Goal: Information Seeking & Learning: Find specific page/section

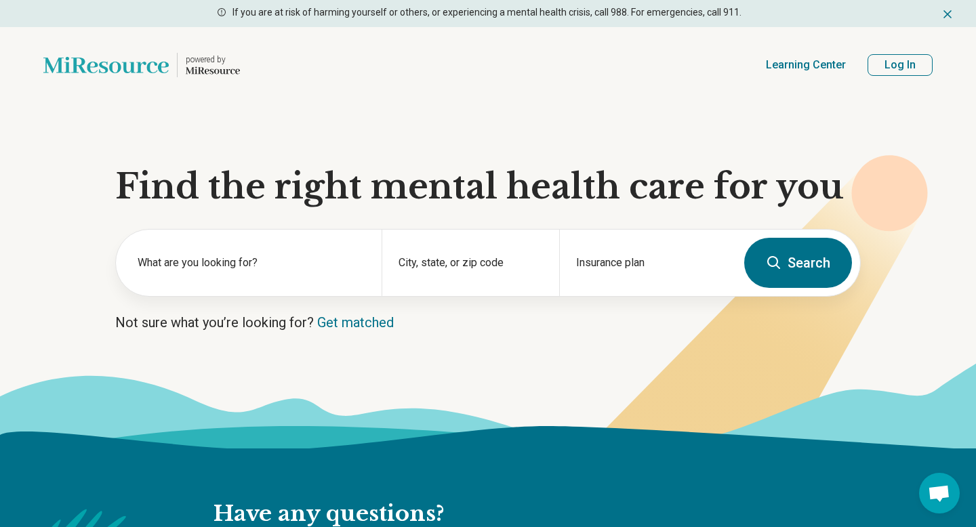
click at [892, 66] on button "Log In" at bounding box center [900, 65] width 65 height 22
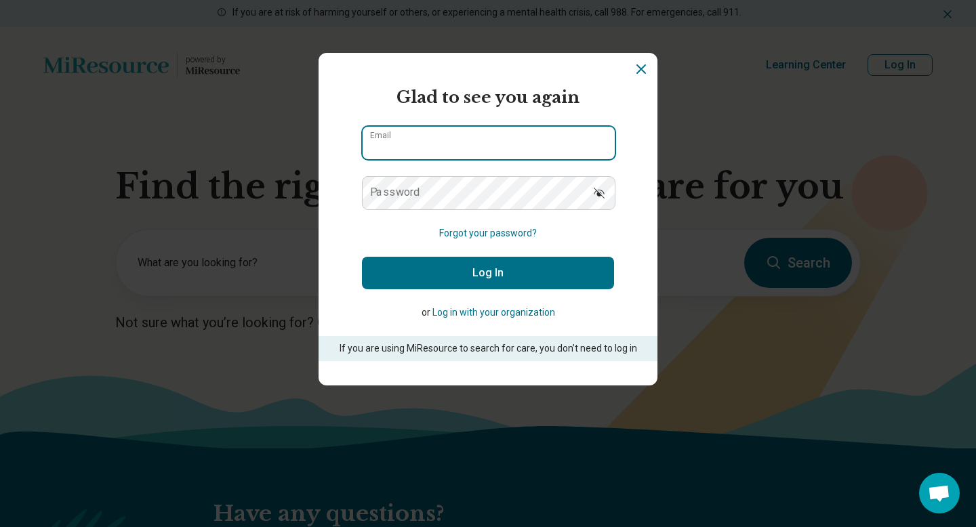
click at [509, 151] on input "Email" at bounding box center [489, 143] width 252 height 33
type input "**********"
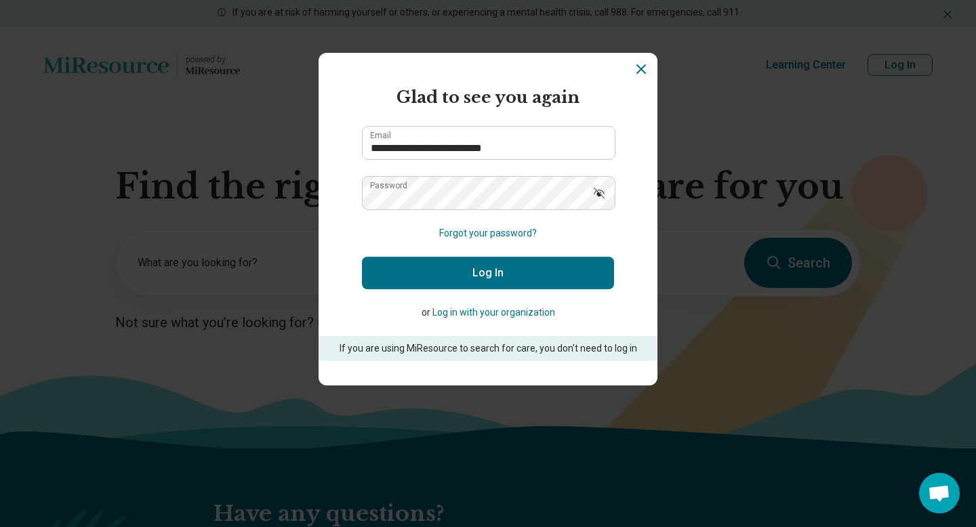
click at [493, 267] on button "Log In" at bounding box center [488, 273] width 252 height 33
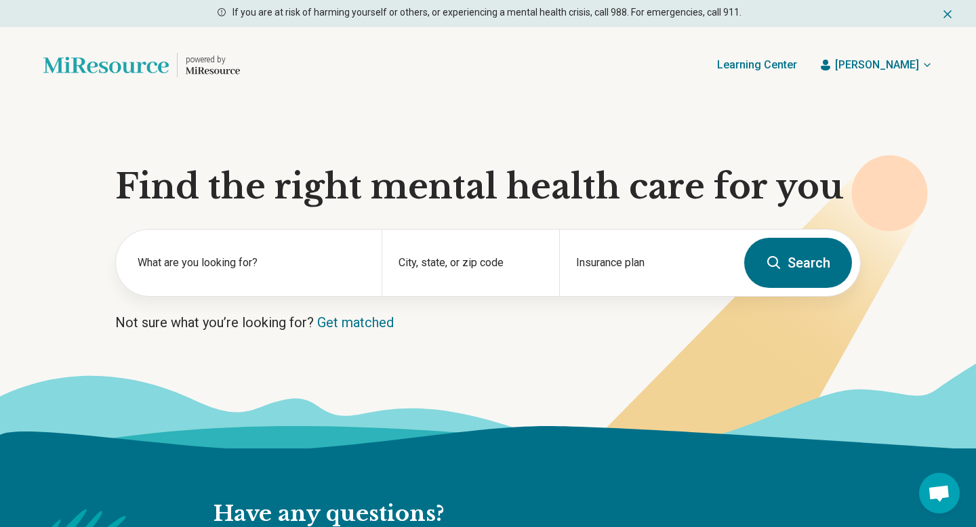
click at [907, 65] on span "Allison" at bounding box center [877, 65] width 84 height 16
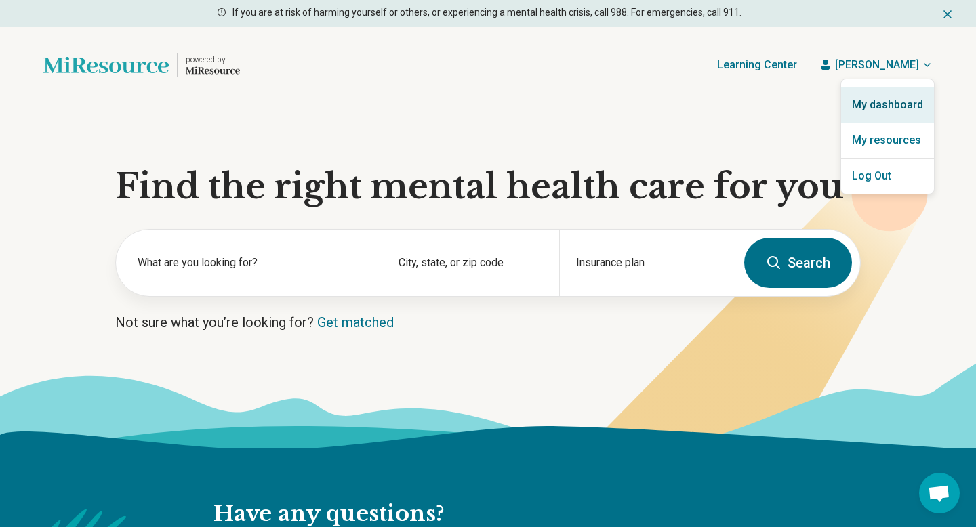
click at [885, 102] on link "My dashboard" at bounding box center [887, 104] width 93 height 35
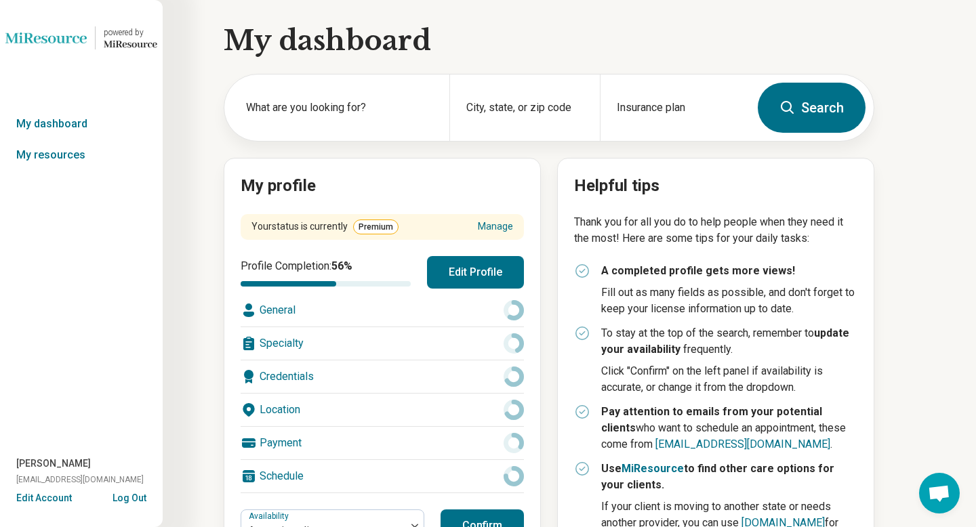
click at [472, 267] on button "Edit Profile" at bounding box center [475, 272] width 97 height 33
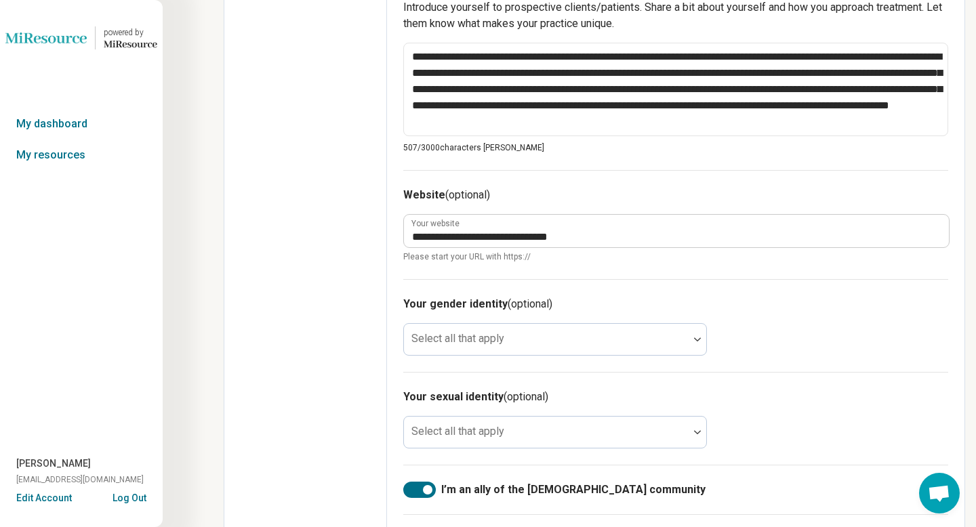
scroll to position [536, 0]
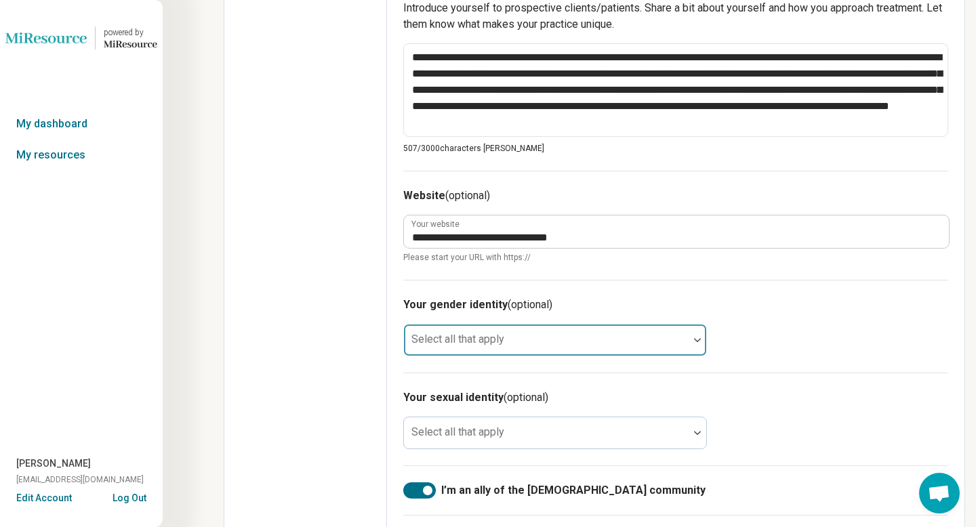
click at [687, 351] on div at bounding box center [546, 340] width 285 height 30
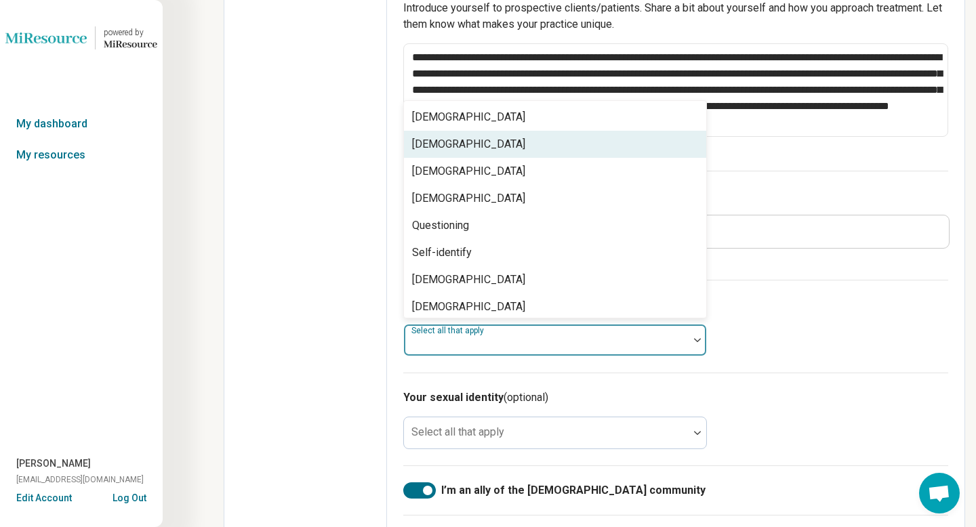
click at [464, 145] on div "Cisgender Woman" at bounding box center [468, 144] width 113 height 16
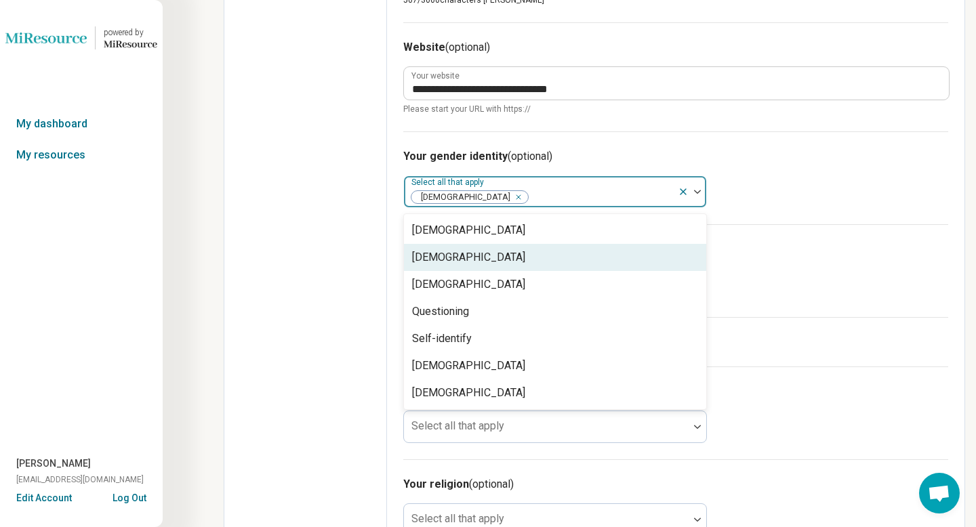
scroll to position [726, 0]
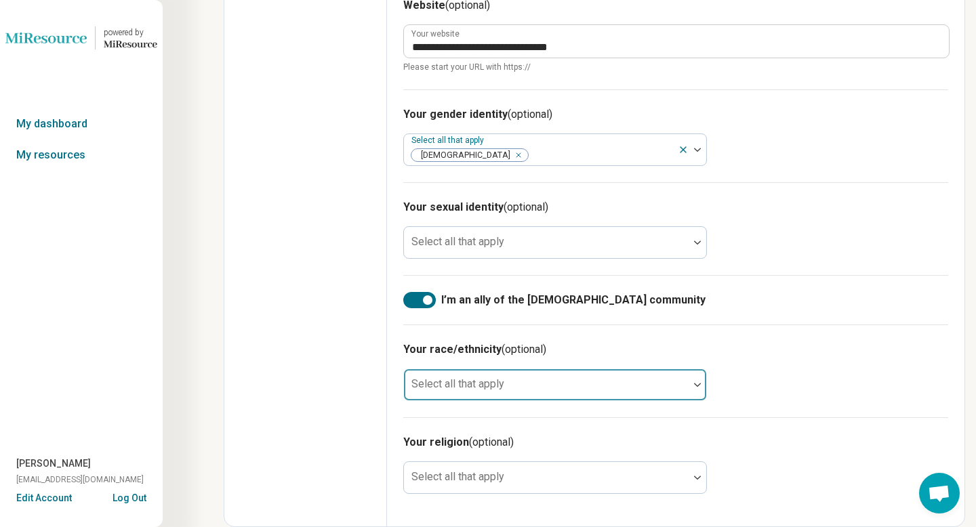
click at [626, 391] on div at bounding box center [547, 390] width 274 height 19
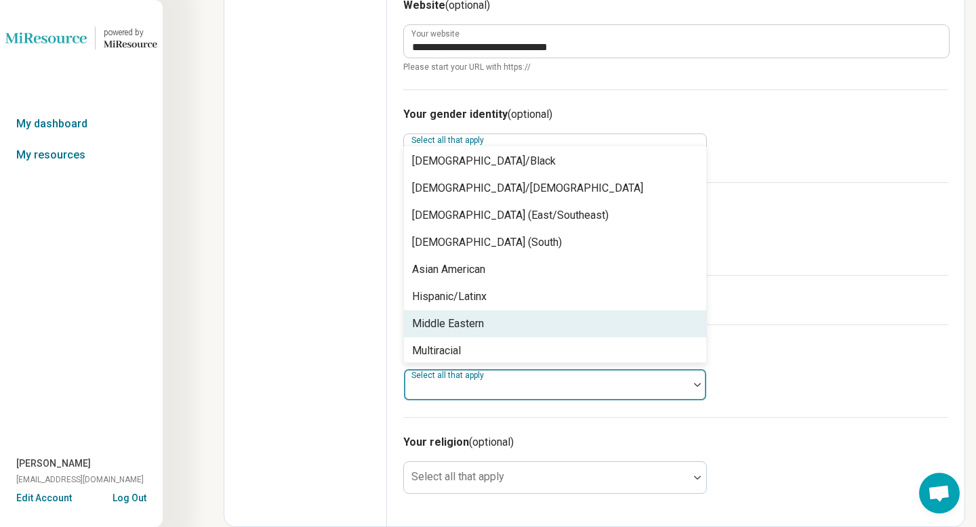
scroll to position [87, 0]
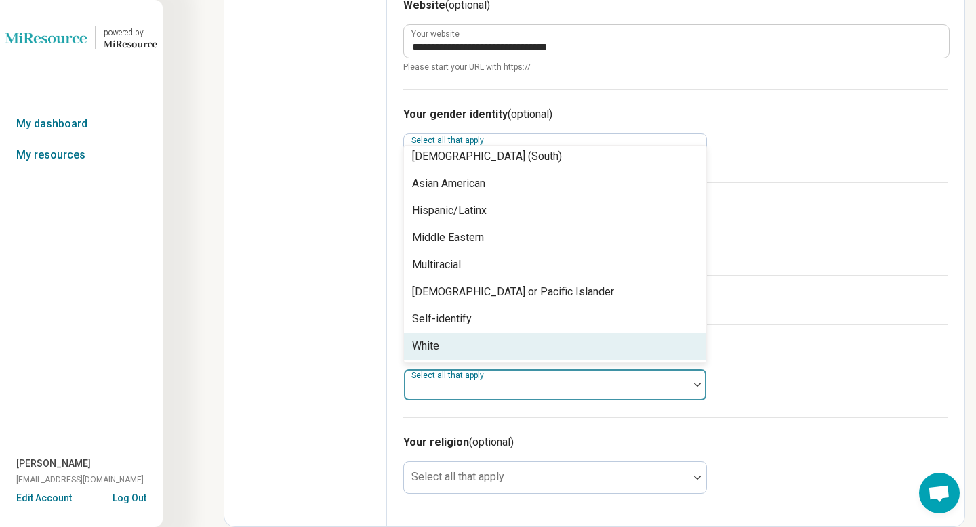
click at [580, 351] on div "White" at bounding box center [555, 346] width 302 height 27
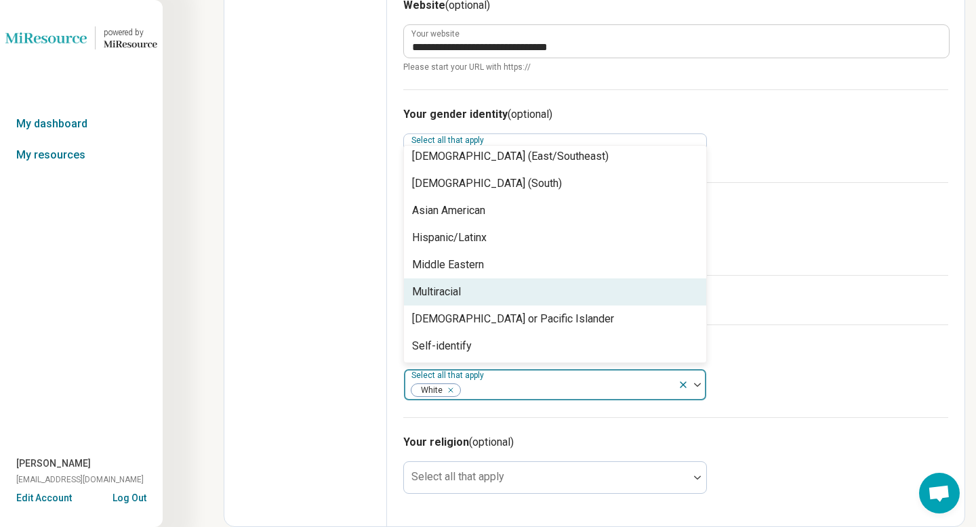
click at [841, 256] on div "Your sexual identity (optional) Select all that apply" at bounding box center [675, 228] width 545 height 93
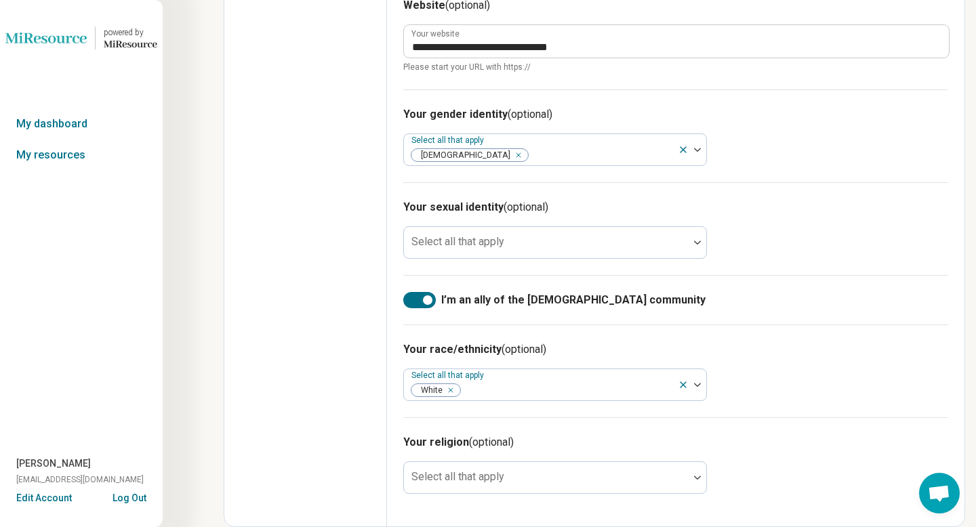
scroll to position [0, 0]
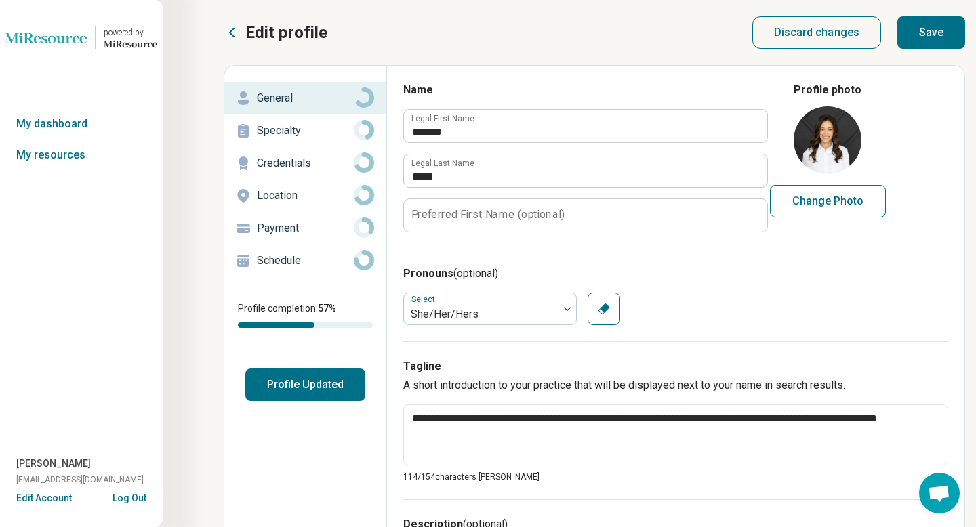
click at [936, 32] on button "Save" at bounding box center [932, 32] width 68 height 33
type textarea "*"
click at [289, 132] on p "Specialty" at bounding box center [305, 131] width 97 height 16
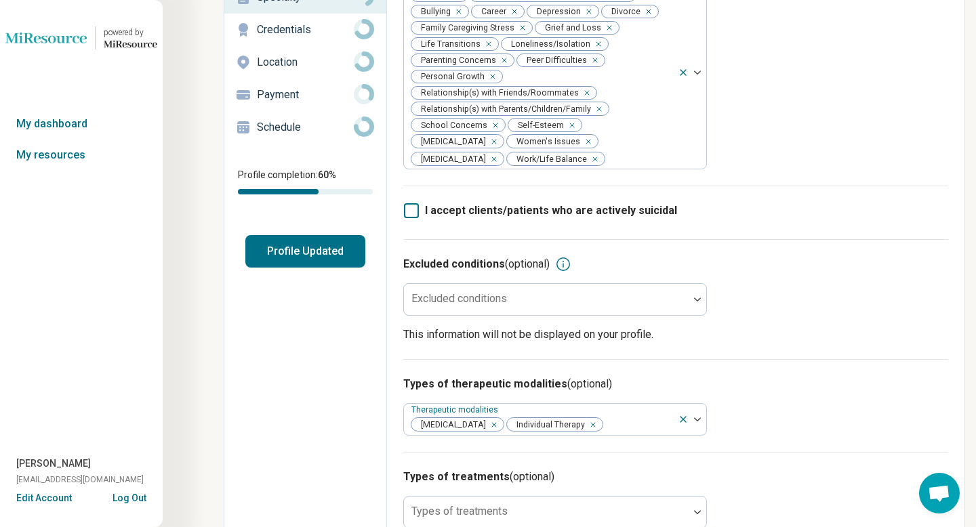
scroll to position [202, 0]
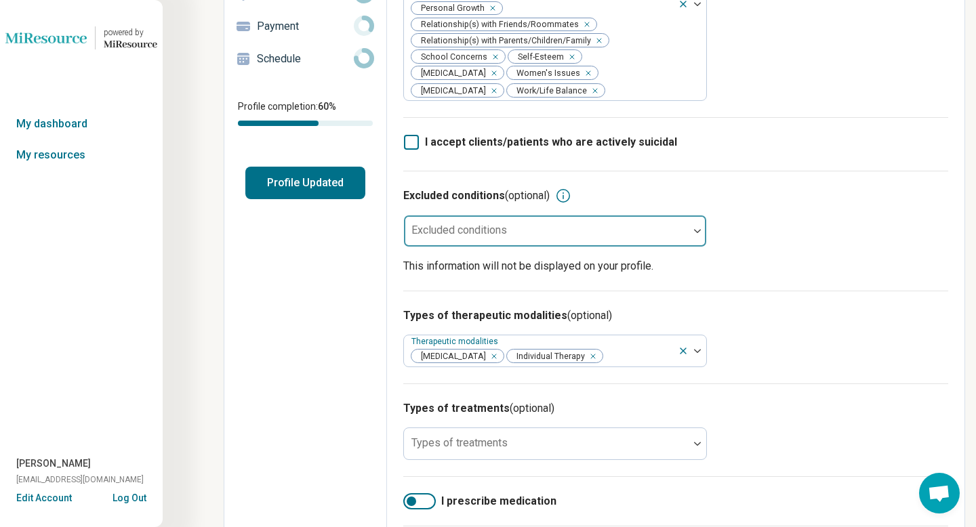
click at [685, 246] on div at bounding box center [546, 231] width 285 height 30
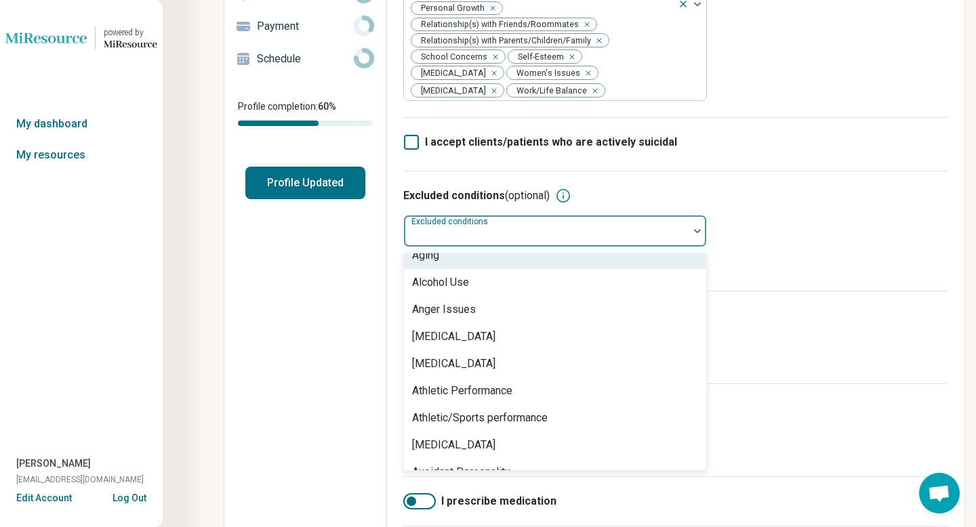
scroll to position [97, 0]
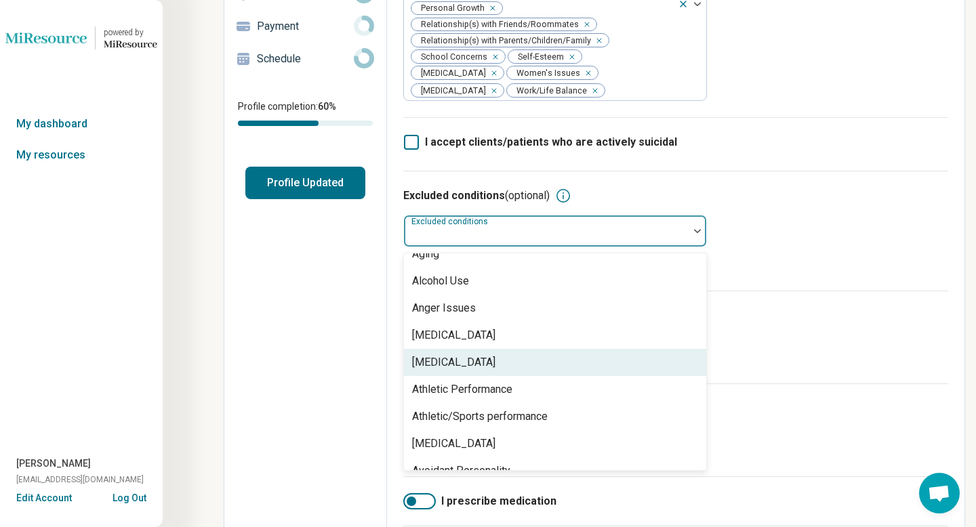
click at [615, 376] on div "[MEDICAL_DATA]" at bounding box center [555, 362] width 302 height 27
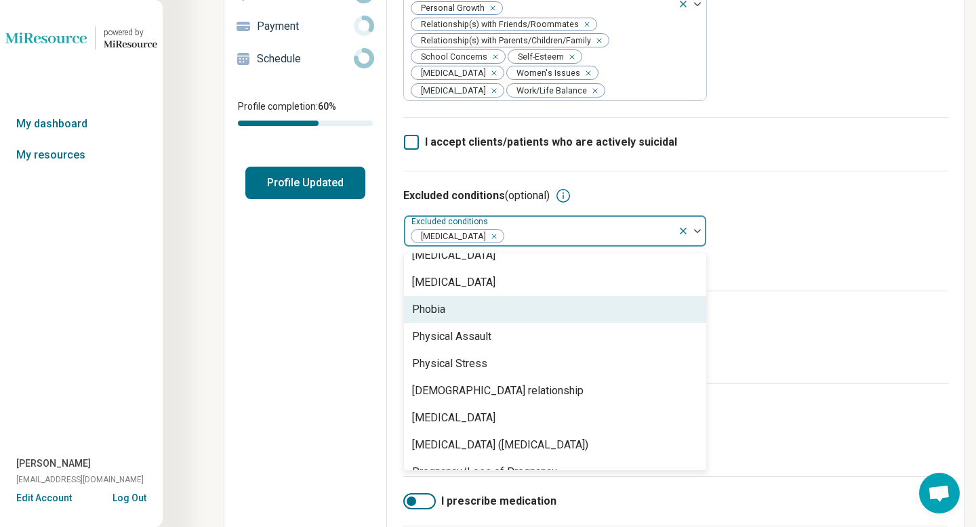
scroll to position [1576, 0]
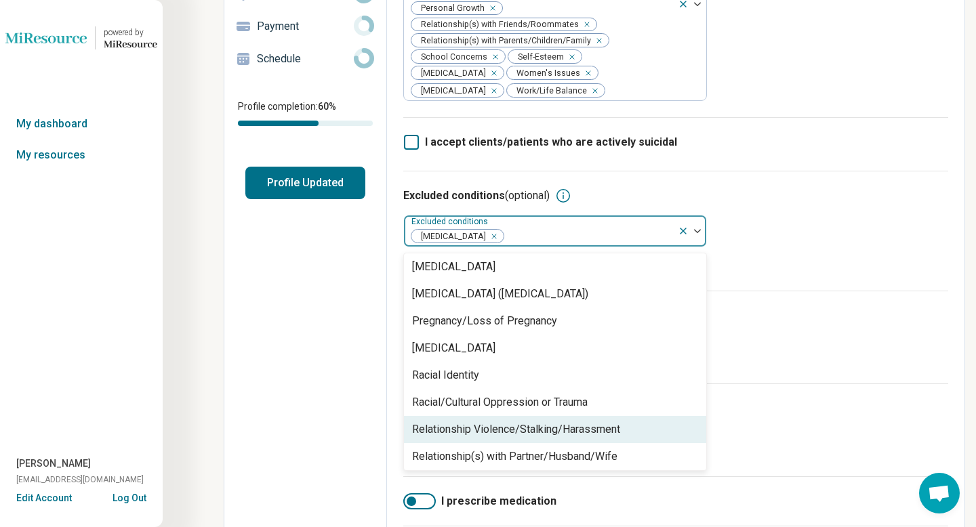
click at [623, 443] on div "Relationship Violence/Stalking/Harassment" at bounding box center [555, 429] width 302 height 27
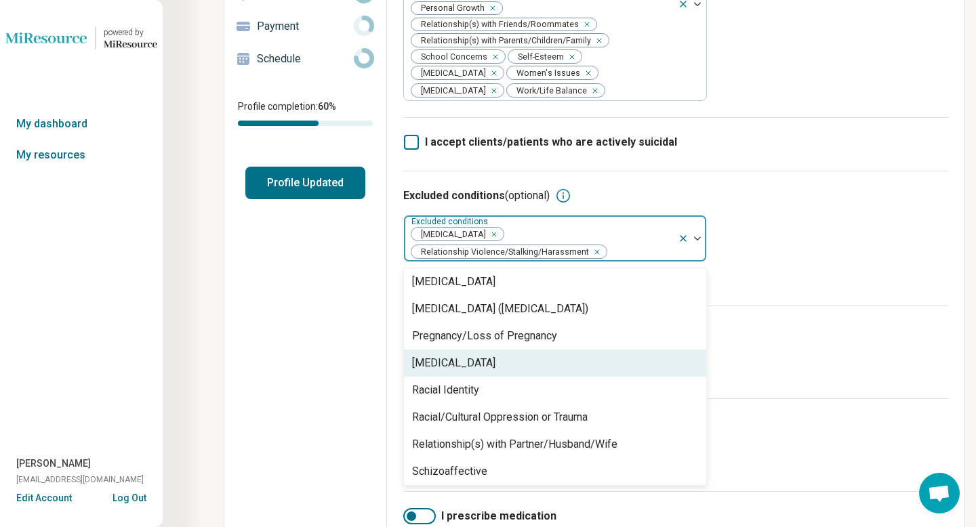
click at [837, 362] on div "Types of therapeutic modalities (optional) Therapeutic modalities Family Therap…" at bounding box center [675, 352] width 545 height 93
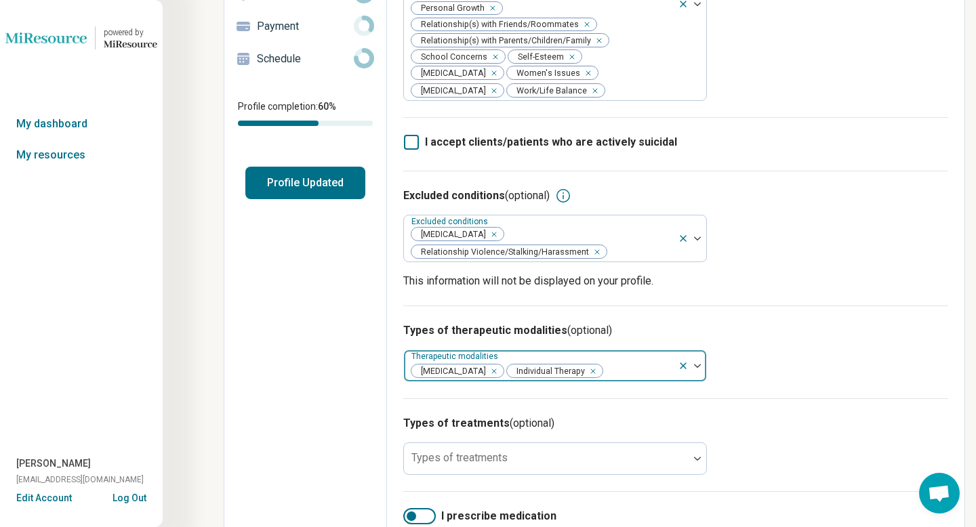
click at [697, 368] on img at bounding box center [697, 366] width 7 height 4
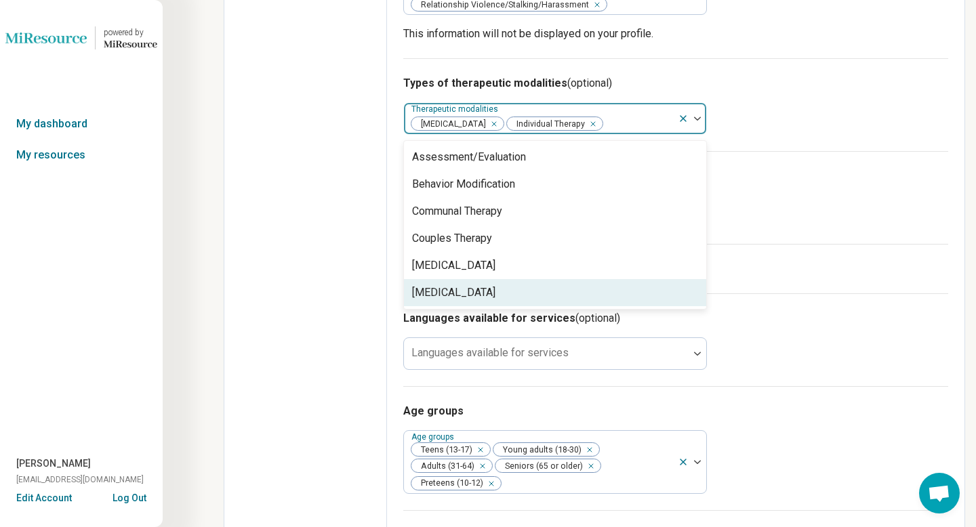
scroll to position [565, 0]
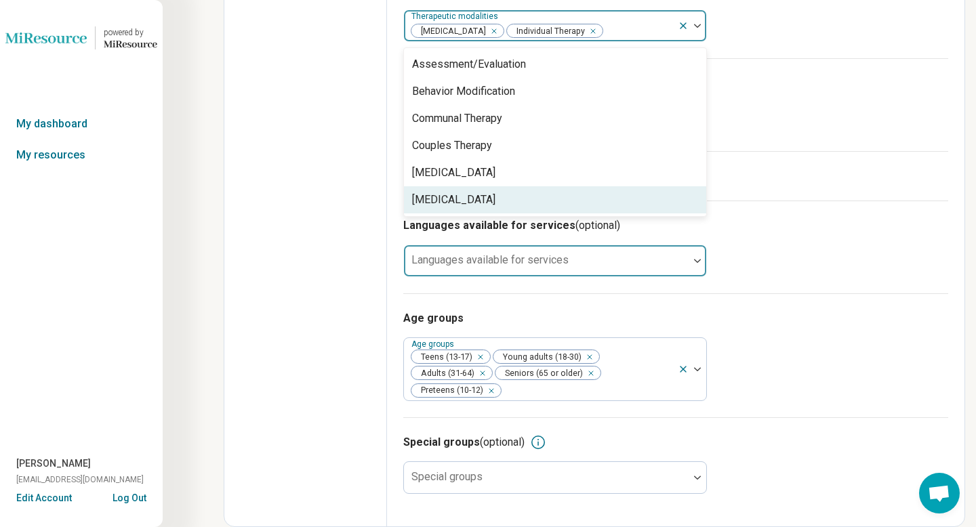
click at [695, 260] on img at bounding box center [697, 261] width 7 height 4
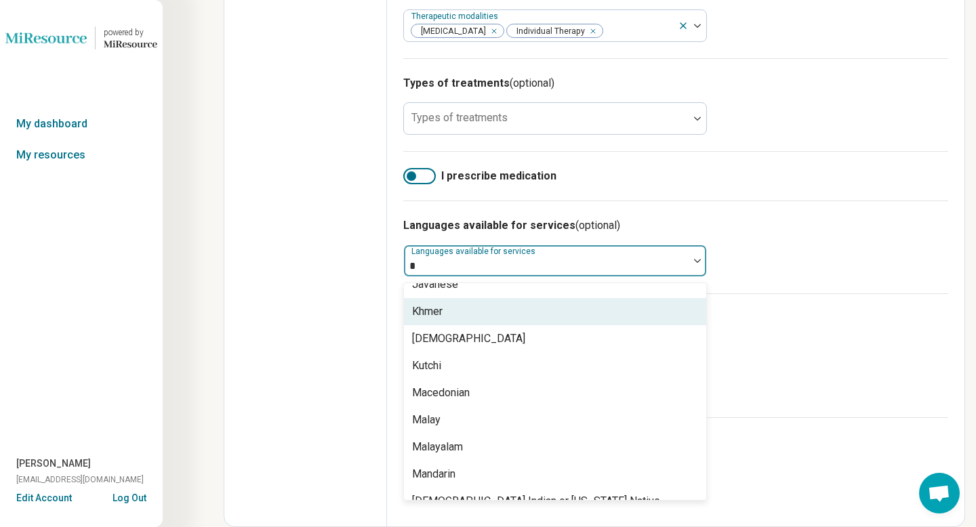
scroll to position [0, 0]
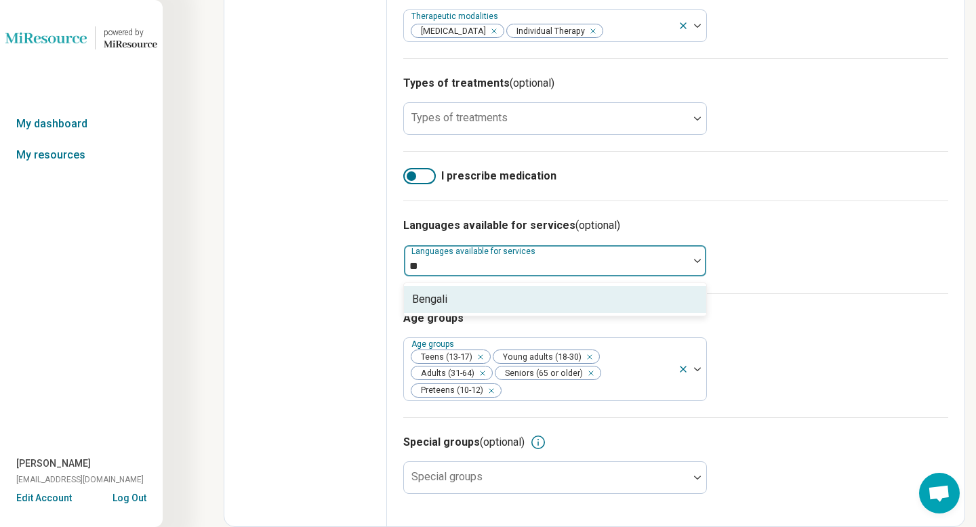
type input "*"
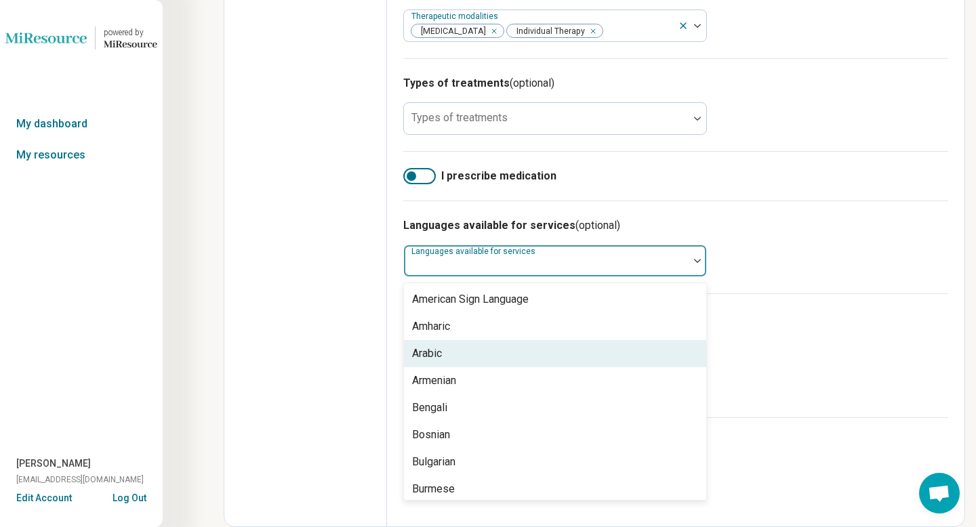
click at [926, 258] on div "Languages available for services (optional) Arabic, 3 of 57. 57 results availab…" at bounding box center [675, 247] width 545 height 93
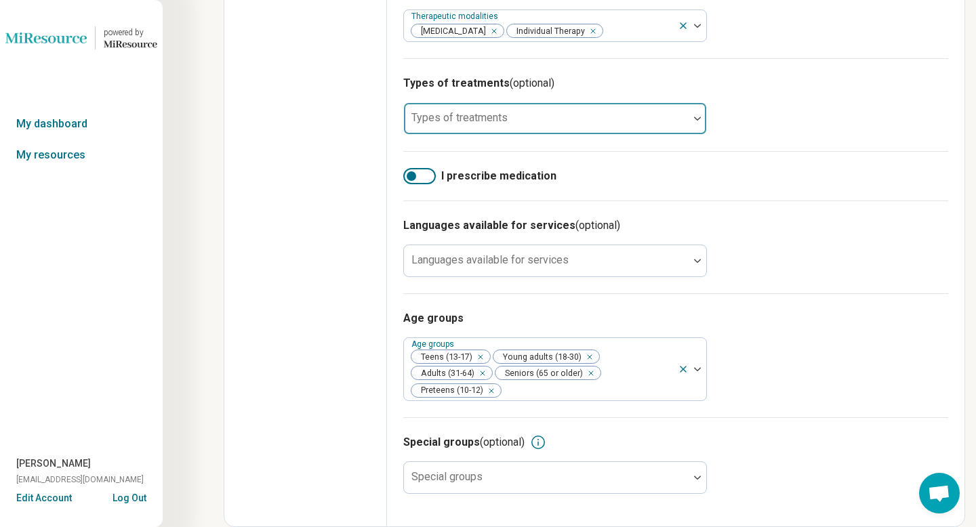
click at [695, 124] on div at bounding box center [698, 118] width 18 height 31
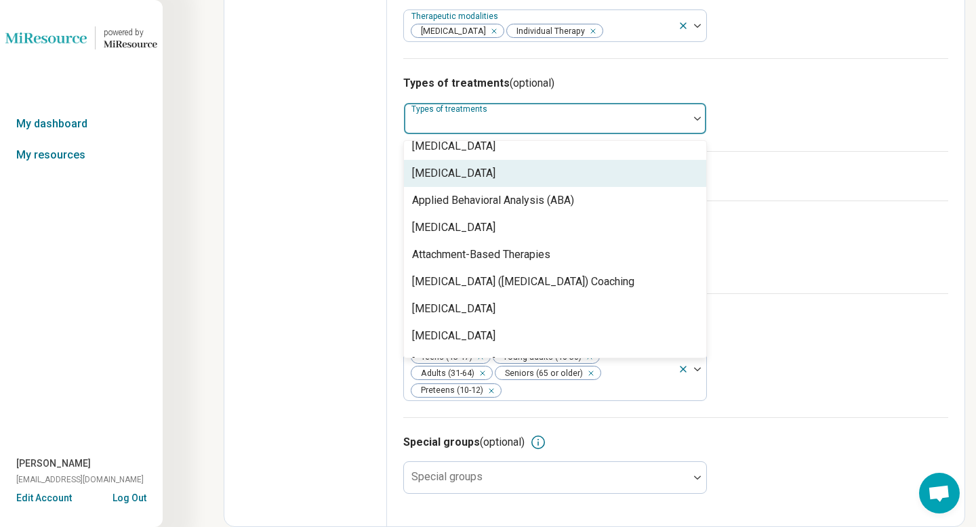
scroll to position [207, 0]
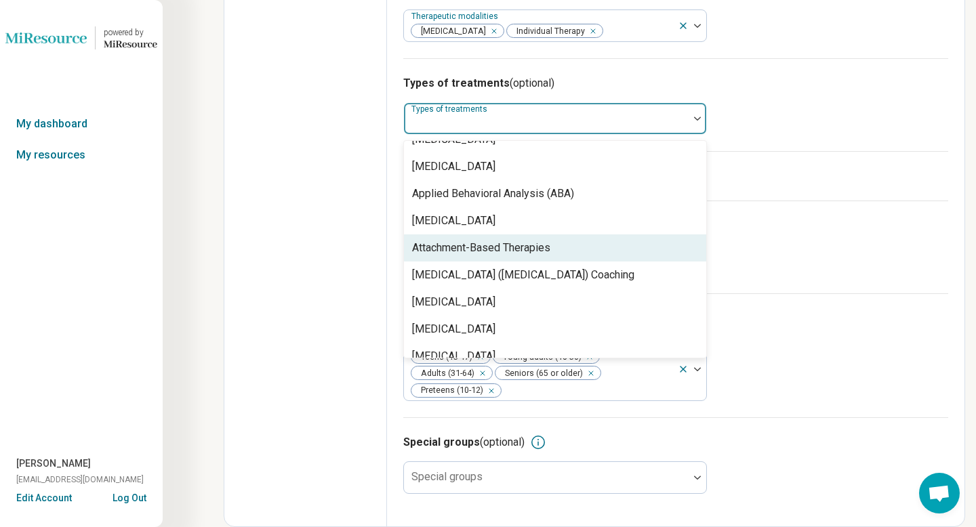
click at [638, 257] on div "Attachment-Based Therapies" at bounding box center [555, 248] width 302 height 27
click at [638, 257] on div "Attention Deficit Hyperactivity Disorder (ADHD) Coaching" at bounding box center [555, 248] width 302 height 27
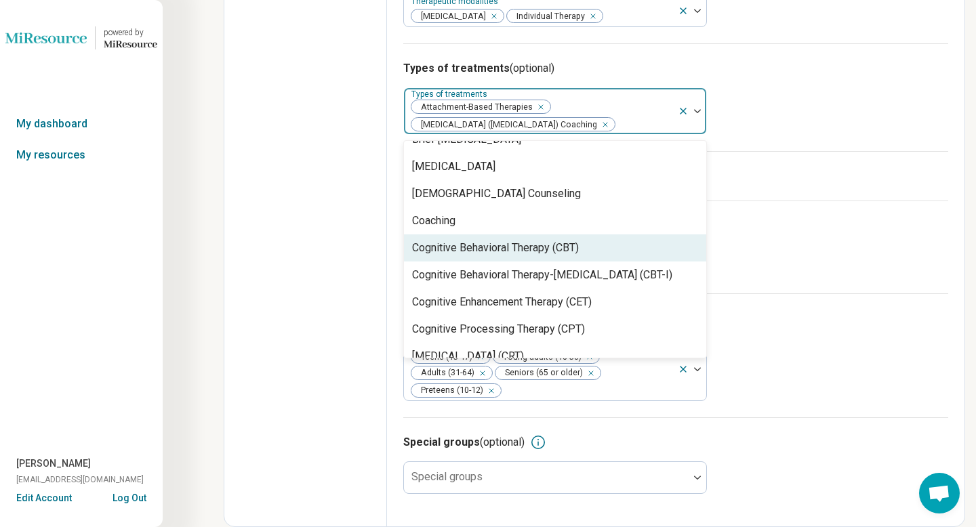
scroll to position [490, 0]
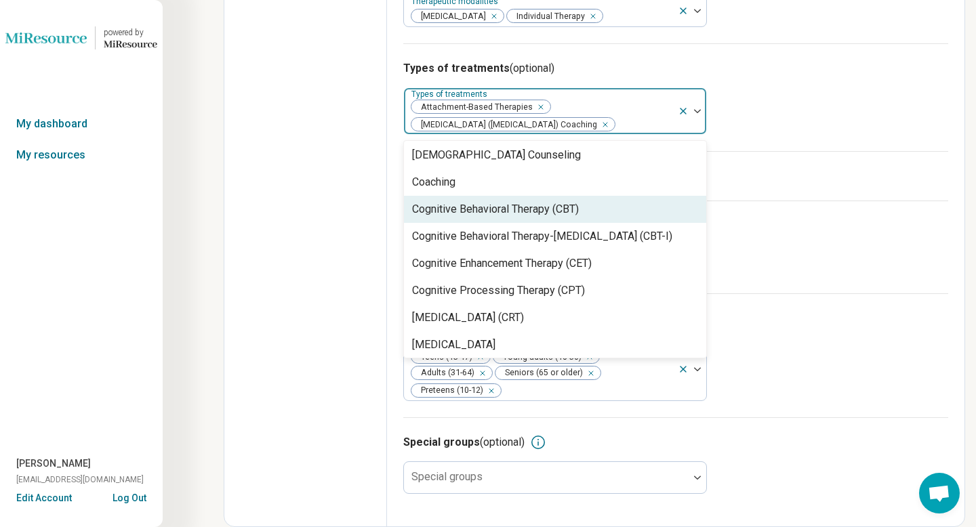
click at [603, 222] on div "Cognitive Behavioral Therapy (CBT)" at bounding box center [555, 209] width 302 height 27
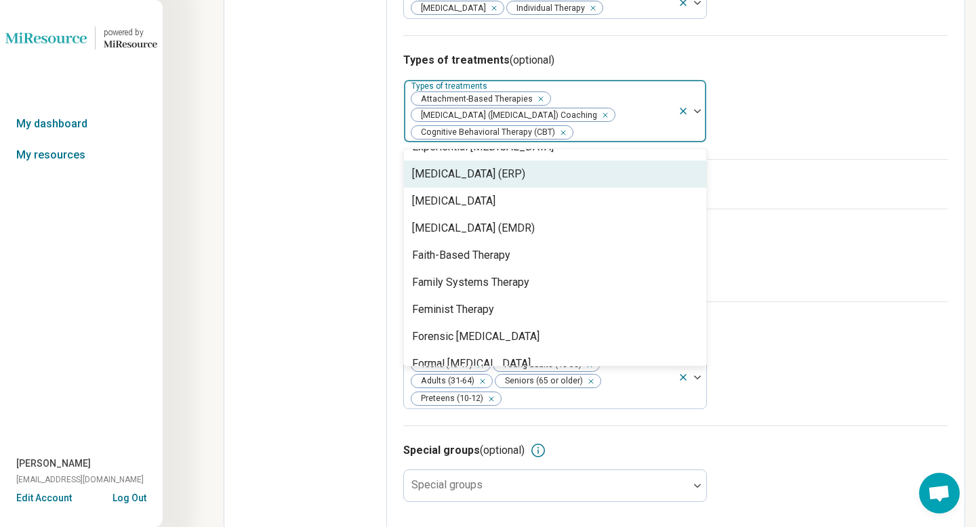
scroll to position [999, 0]
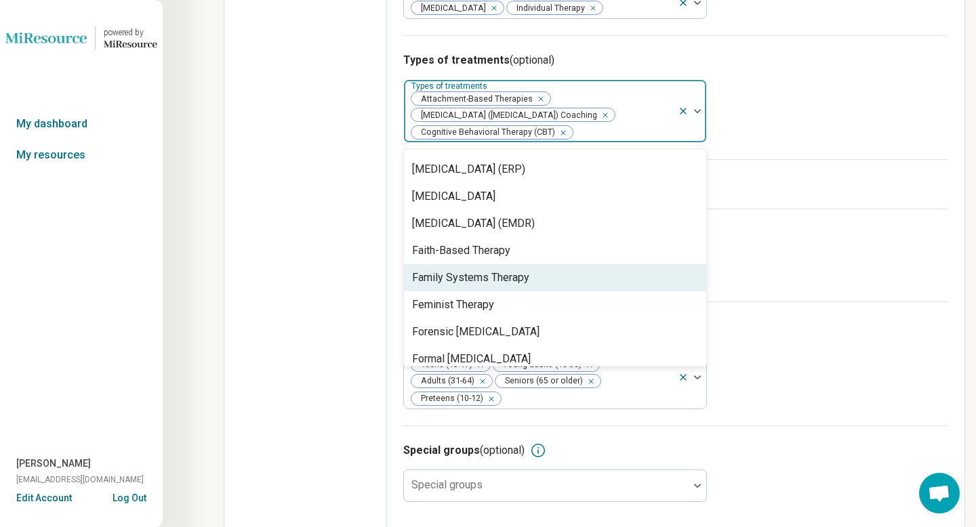
click at [591, 292] on div "Family Systems Therapy" at bounding box center [555, 277] width 302 height 27
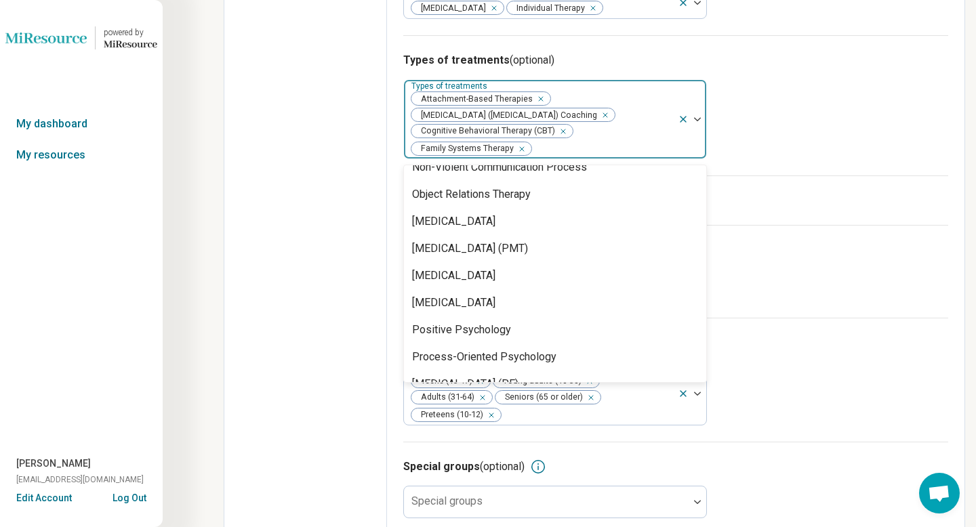
scroll to position [1914, 0]
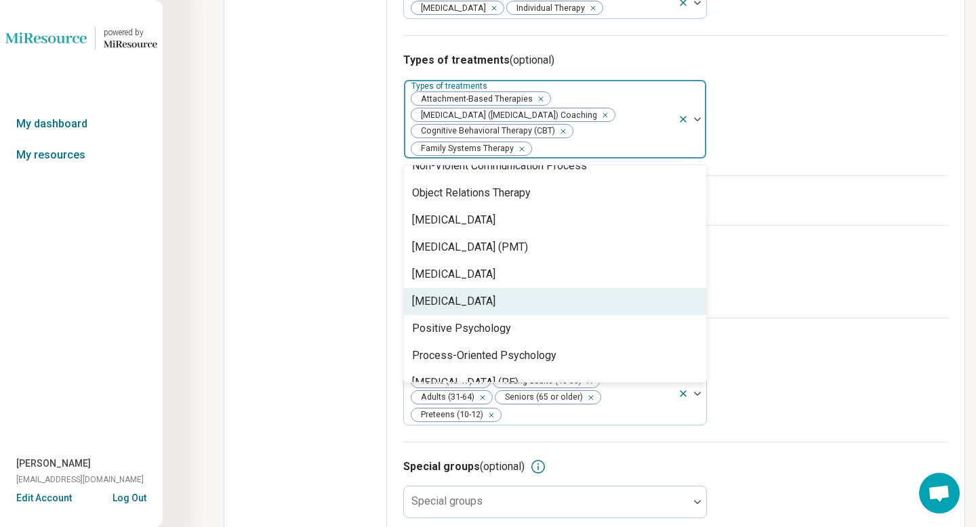
click at [572, 315] on div "Play Therapy" at bounding box center [555, 301] width 302 height 27
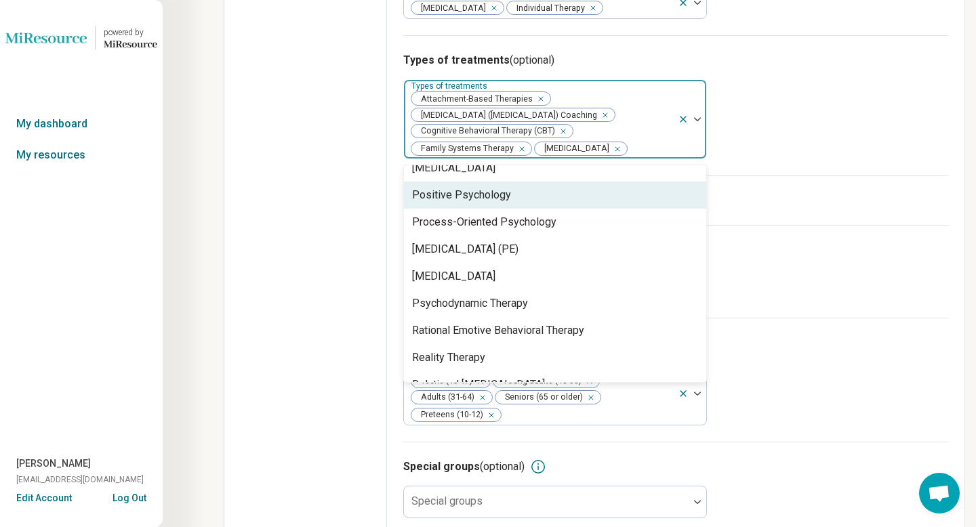
scroll to position [2021, 0]
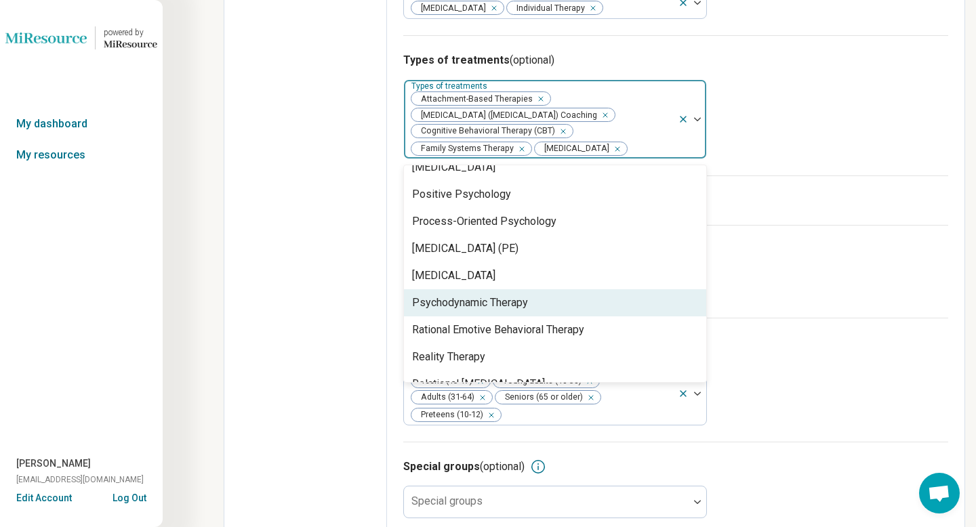
click at [572, 315] on div "Psychodynamic Therapy" at bounding box center [555, 302] width 302 height 27
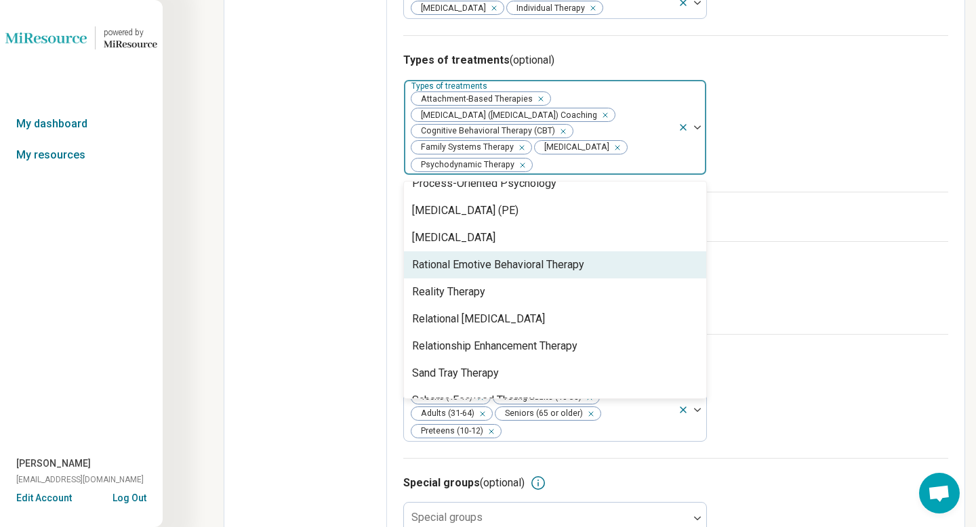
scroll to position [2077, 0]
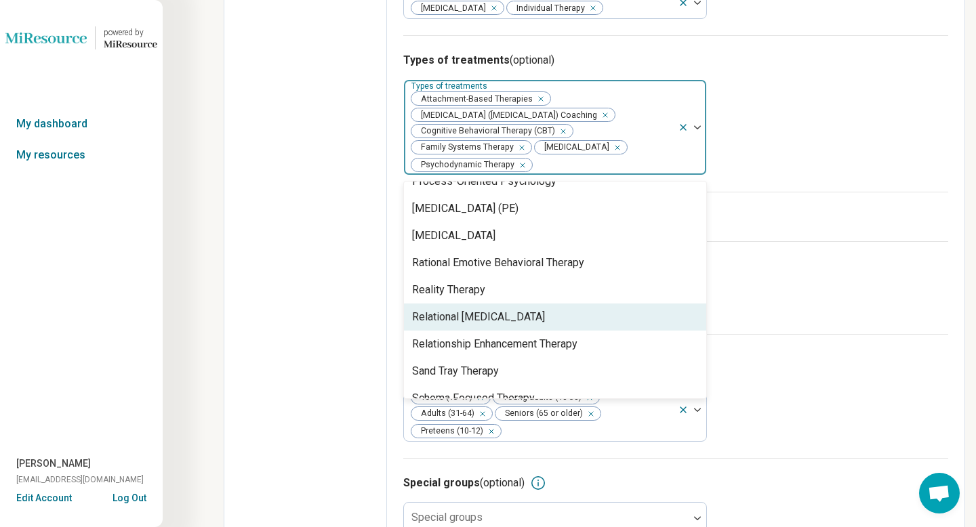
click at [618, 331] on div "Relational Psychotherapy" at bounding box center [555, 317] width 302 height 27
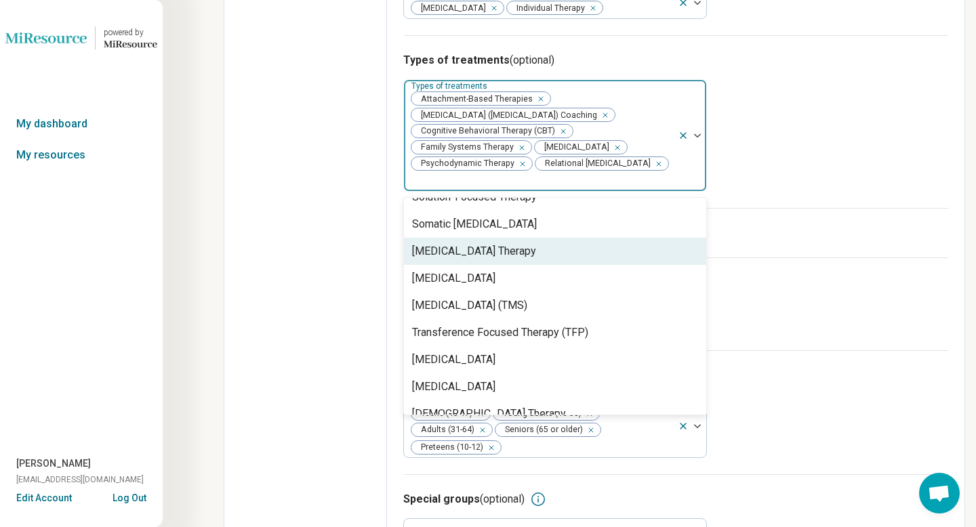
scroll to position [2419, 0]
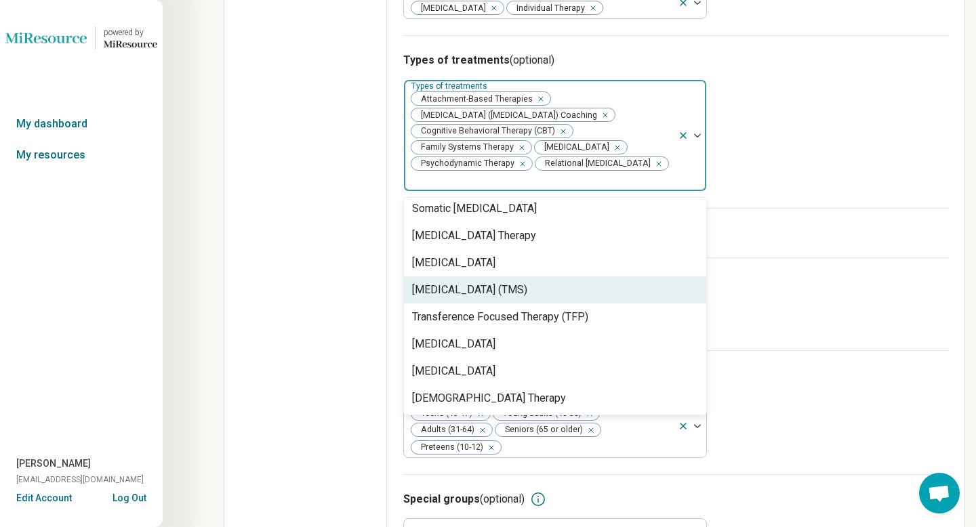
click at [821, 258] on div "I prescribe medication" at bounding box center [675, 232] width 545 height 49
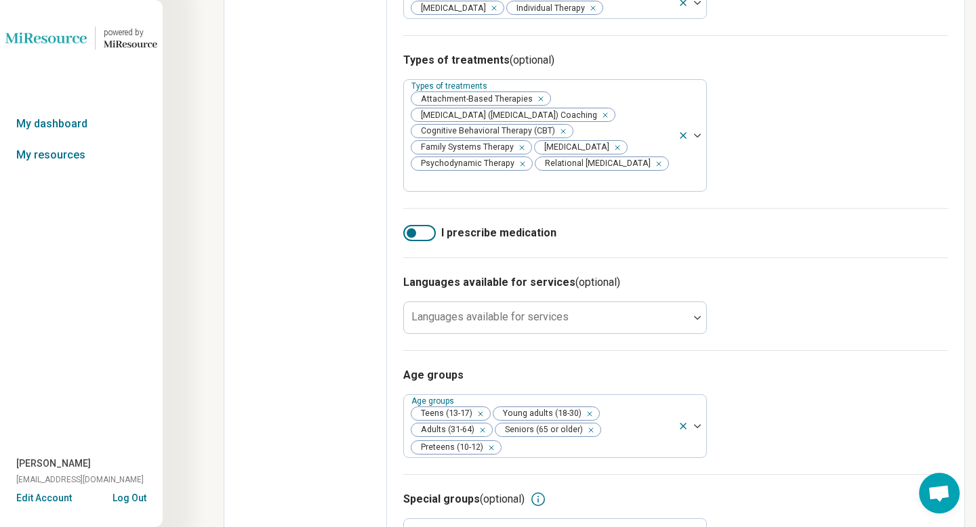
scroll to position [631, 0]
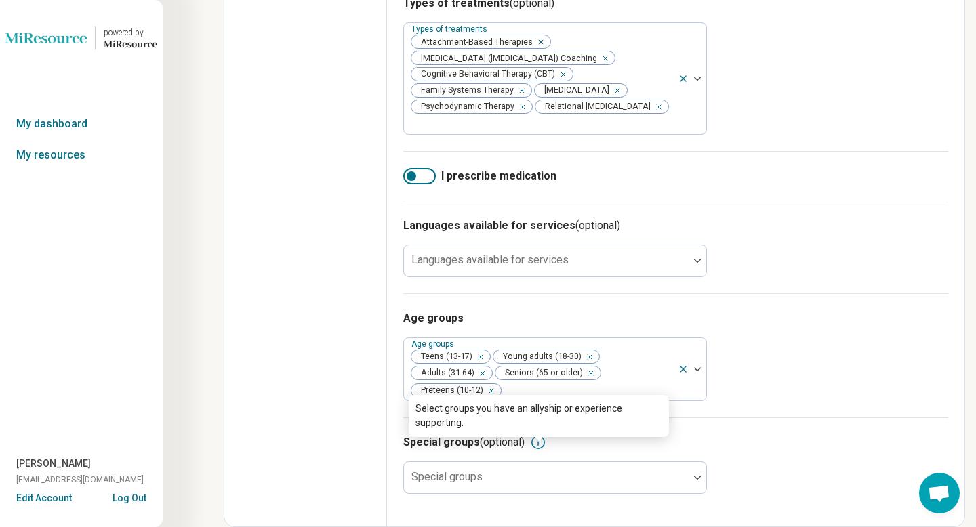
click at [540, 440] on icon at bounding box center [538, 443] width 16 height 16
click at [852, 367] on div "Age groups Age groups Teens (13-17) Young adults (18-30) Adults (31-64) Seniors…" at bounding box center [675, 356] width 545 height 124
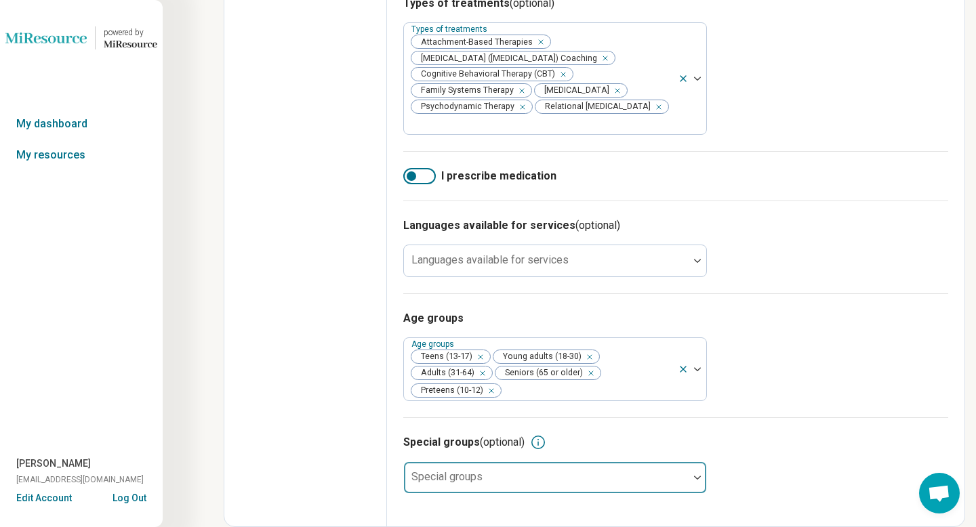
click at [673, 481] on div at bounding box center [547, 483] width 274 height 19
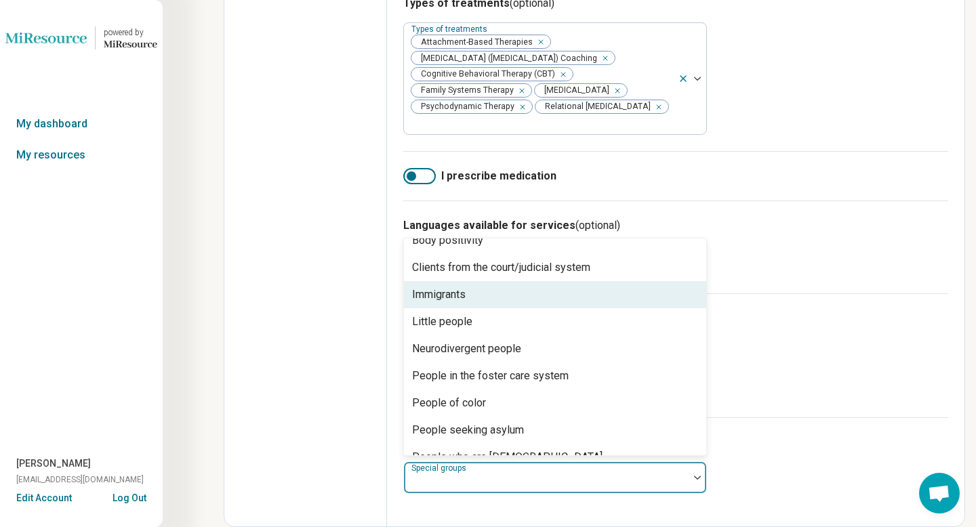
scroll to position [111, 0]
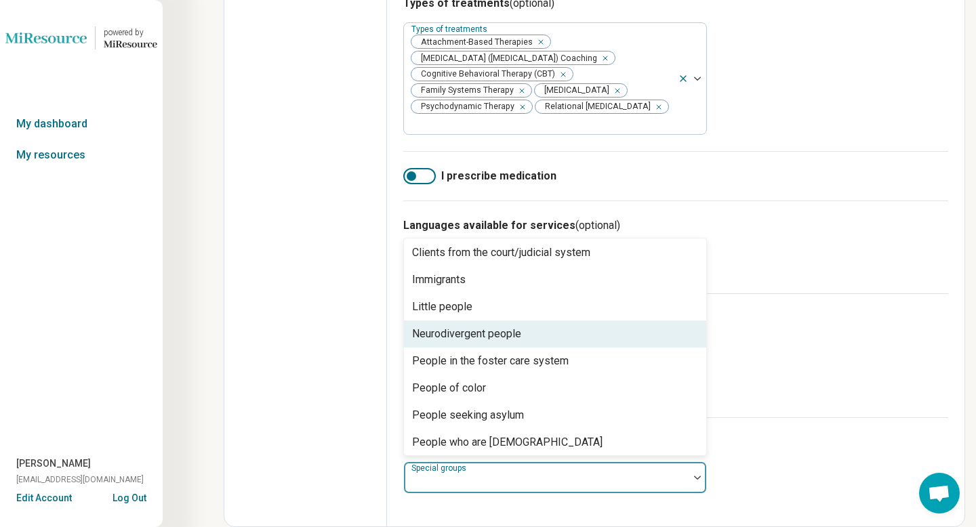
click at [662, 338] on div "Neurodivergent people" at bounding box center [555, 334] width 302 height 27
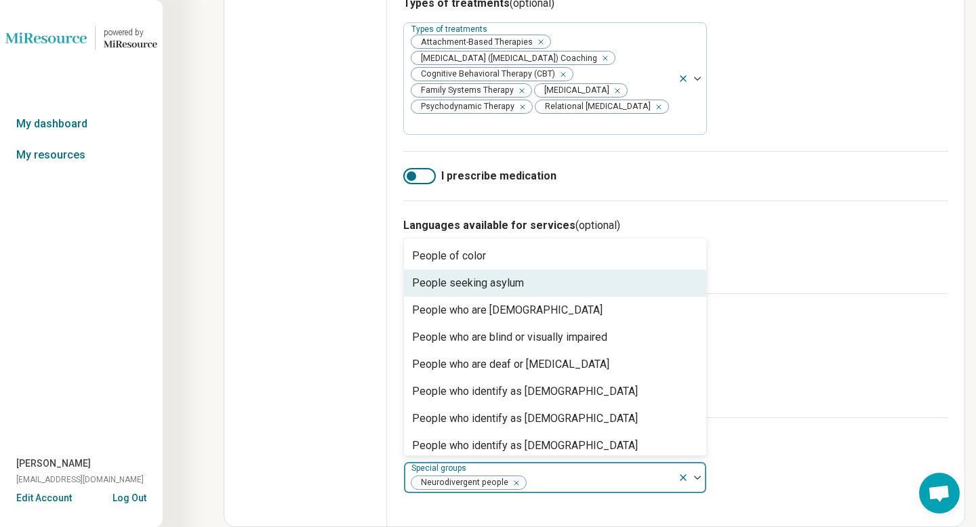
scroll to position [217, 0]
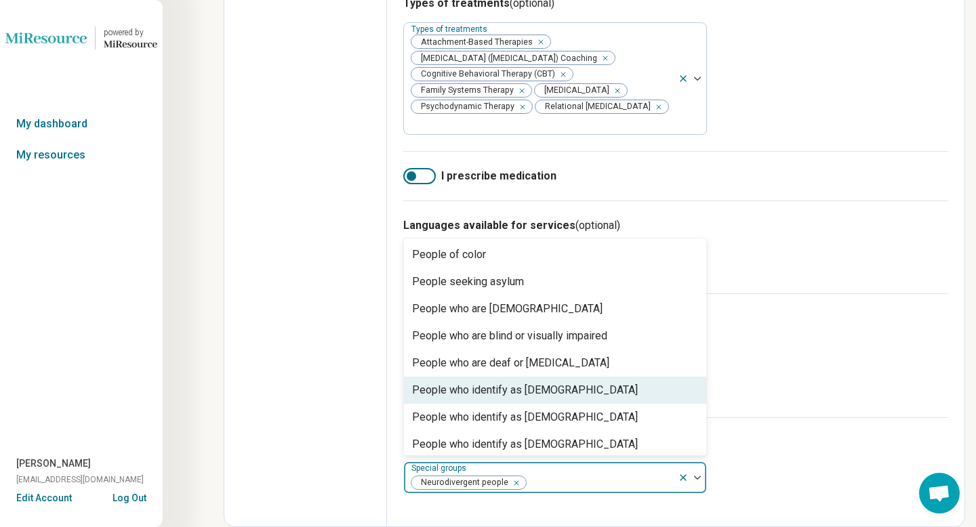
click at [614, 388] on div "People who identify as gay" at bounding box center [555, 390] width 302 height 27
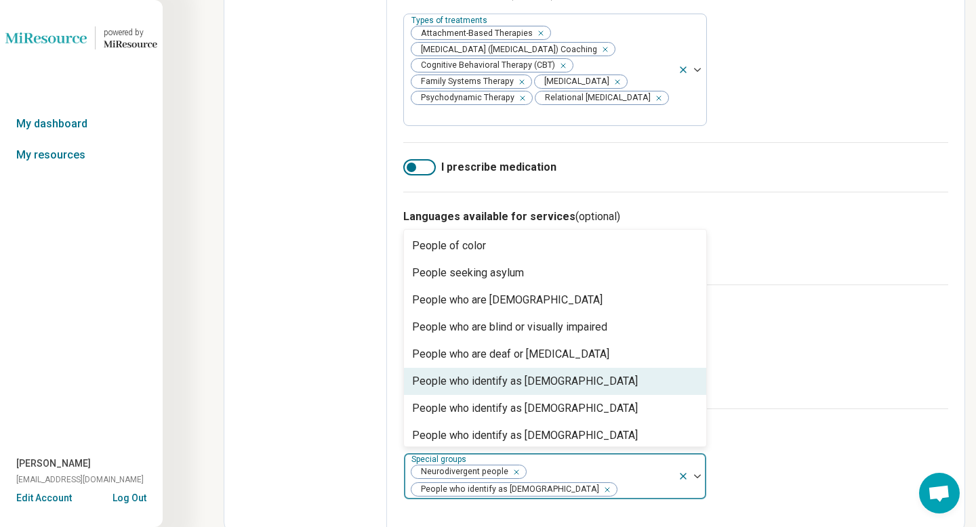
click at [614, 388] on div "People who identify as lesbian" at bounding box center [555, 381] width 302 height 27
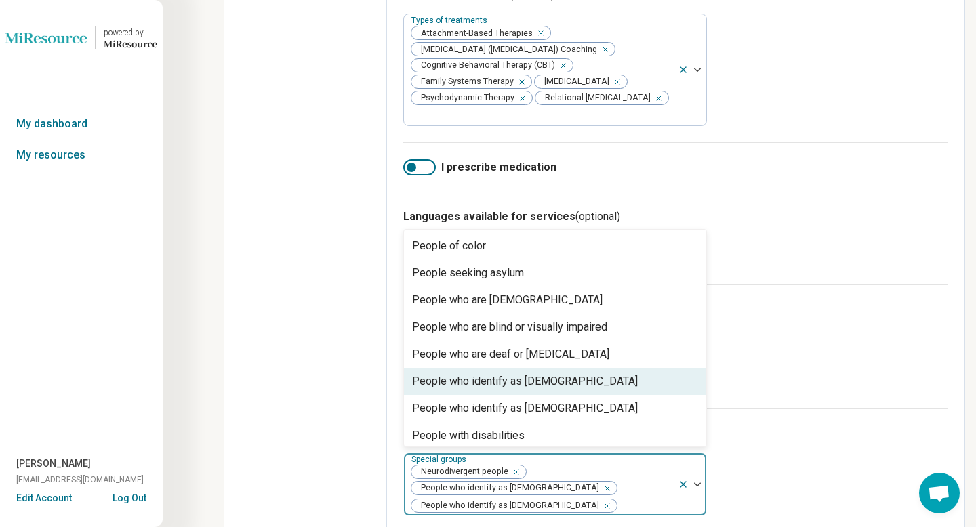
click at [614, 388] on div "People who identify as non-binary" at bounding box center [555, 381] width 302 height 27
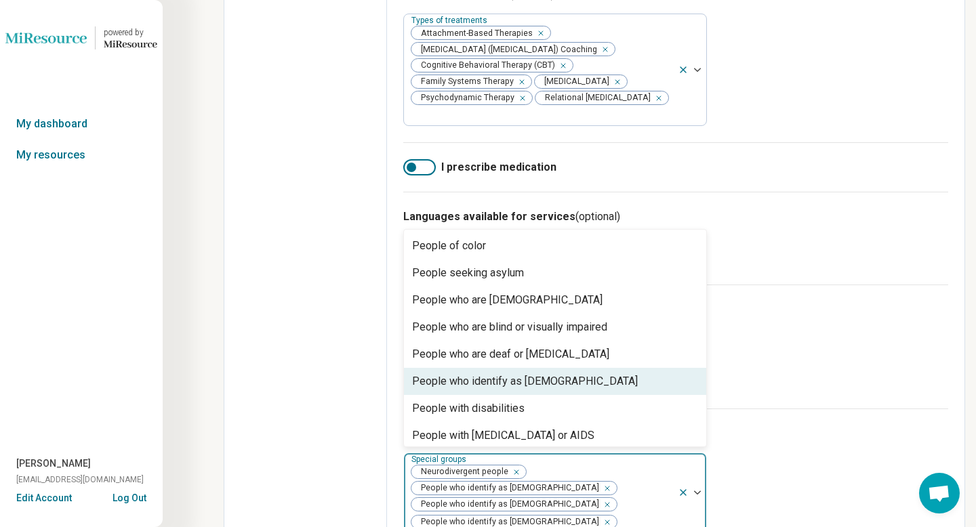
click at [614, 388] on div "People who identify as queer" at bounding box center [555, 381] width 302 height 27
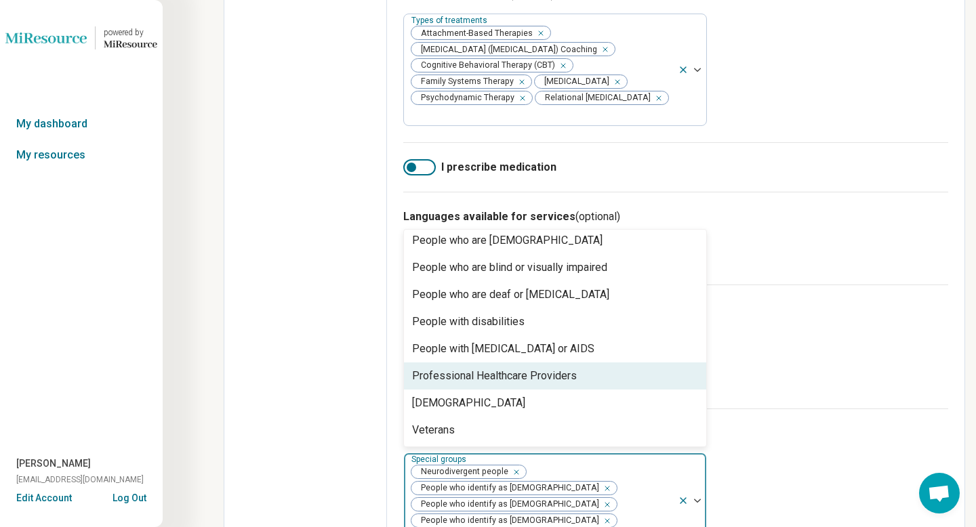
click at [612, 390] on div "Professional Healthcare Providers" at bounding box center [555, 376] width 302 height 27
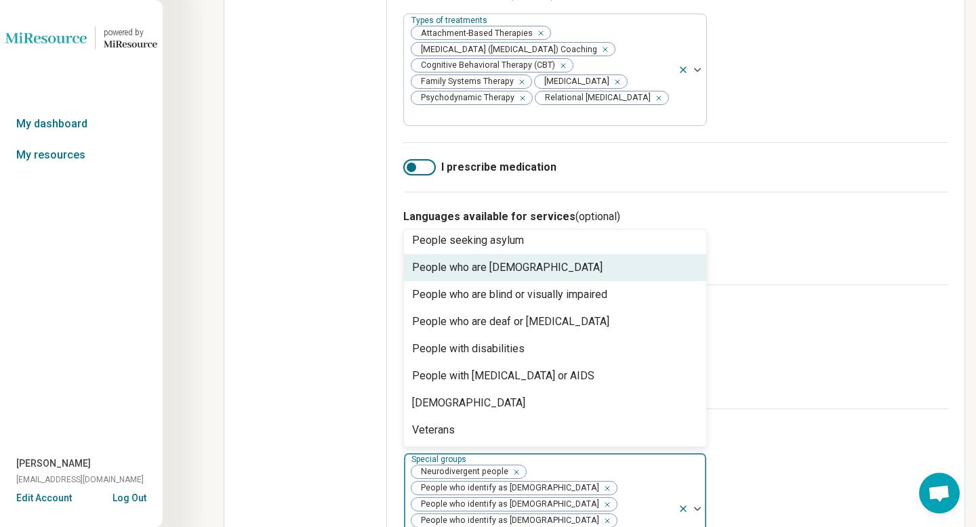
click at [635, 274] on div "People who are bisexual" at bounding box center [555, 267] width 302 height 27
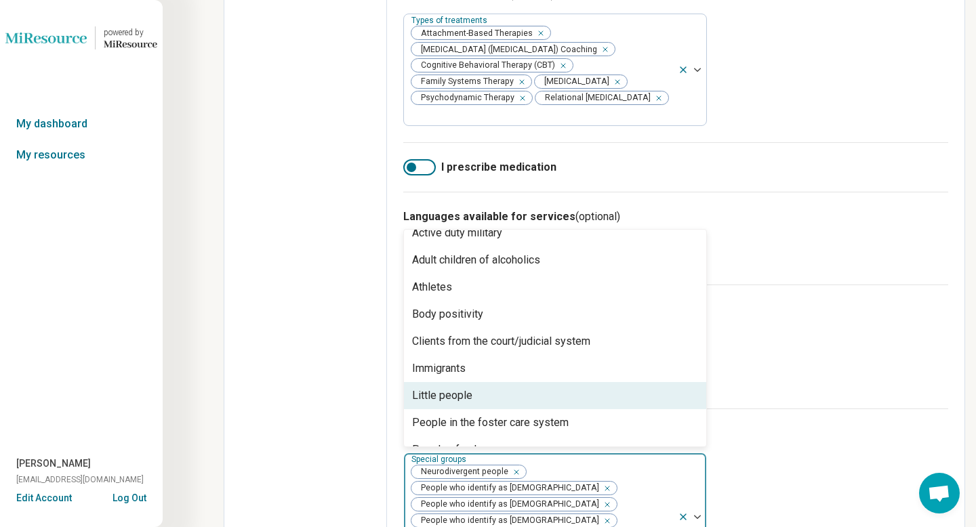
scroll to position [0, 0]
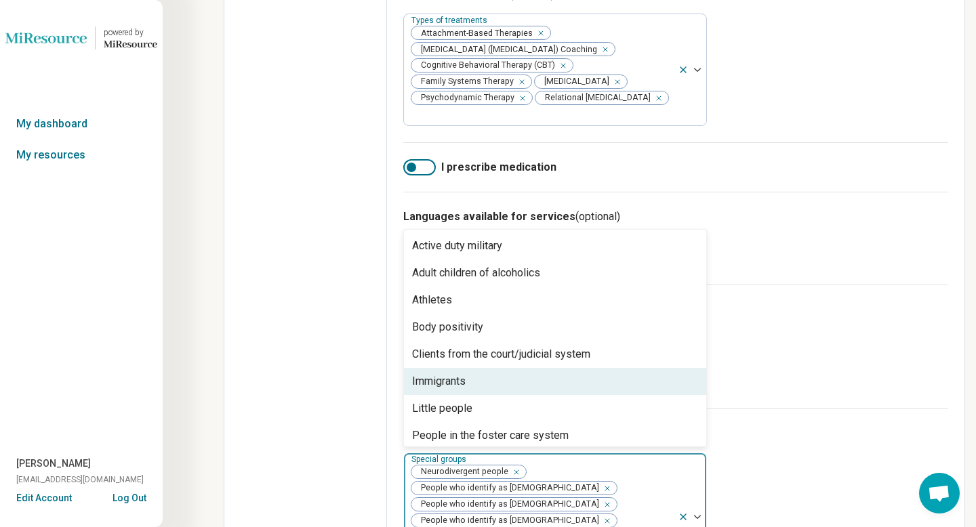
click at [601, 386] on div "Immigrants" at bounding box center [555, 381] width 302 height 27
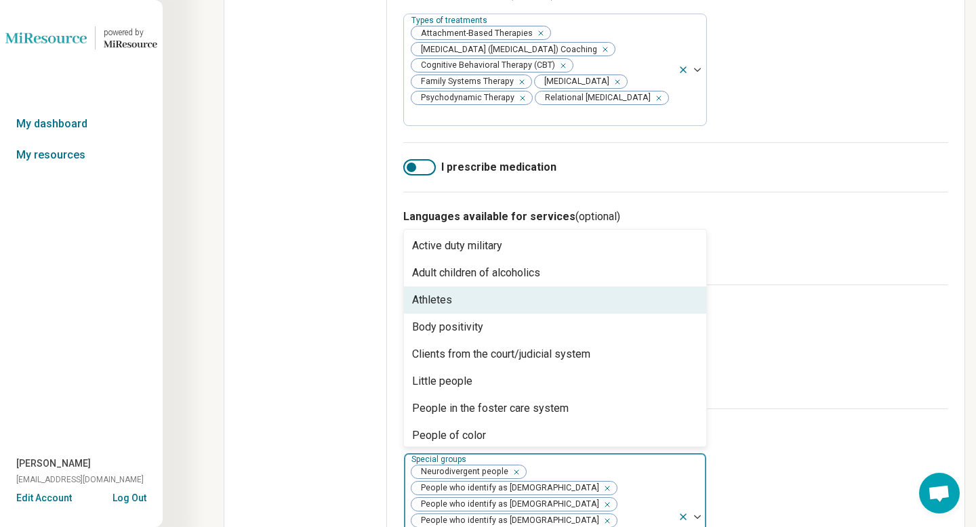
click at [660, 308] on div "Athletes" at bounding box center [555, 300] width 302 height 27
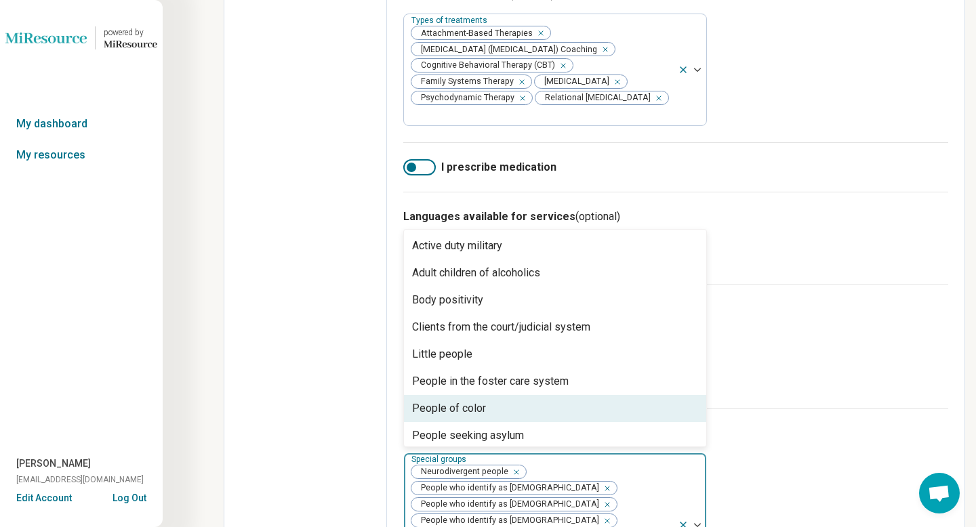
click at [642, 414] on div "People of color" at bounding box center [555, 408] width 302 height 27
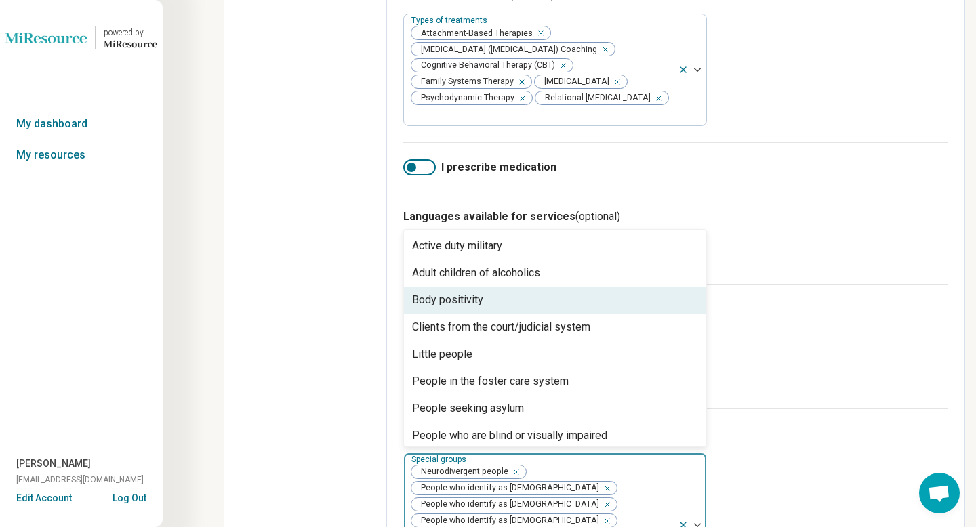
click at [681, 308] on div "Body positivity" at bounding box center [555, 300] width 302 height 27
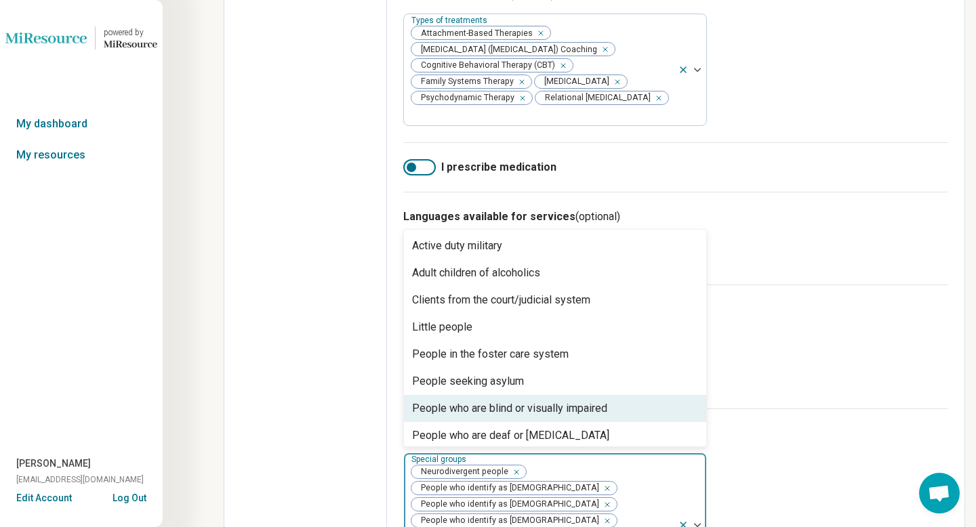
scroll to position [114, 0]
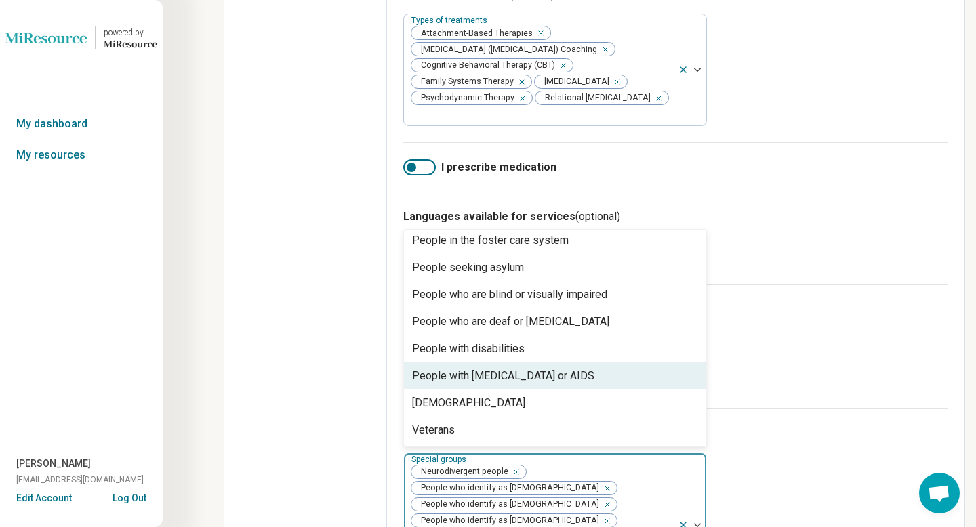
click at [809, 360] on div "Age groups Age groups Teens (13-17) Young adults (18-30) Adults (31-64) Seniors…" at bounding box center [675, 347] width 545 height 124
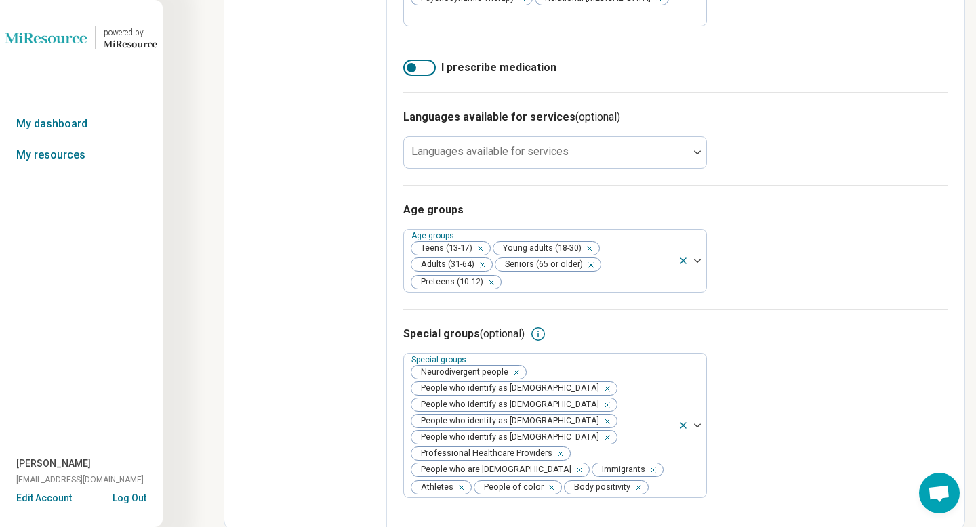
scroll to position [0, 0]
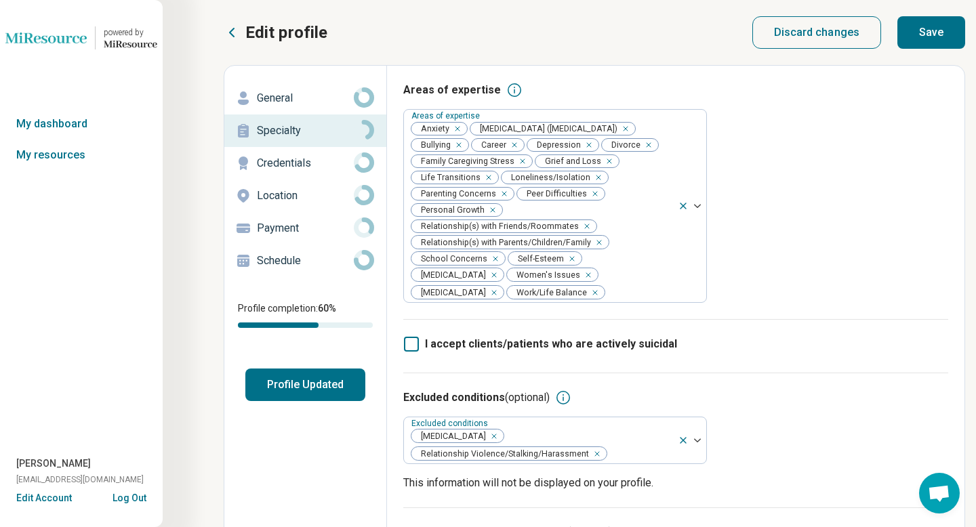
click at [924, 29] on button "Save" at bounding box center [932, 32] width 68 height 33
click at [292, 198] on p "Location" at bounding box center [305, 196] width 97 height 16
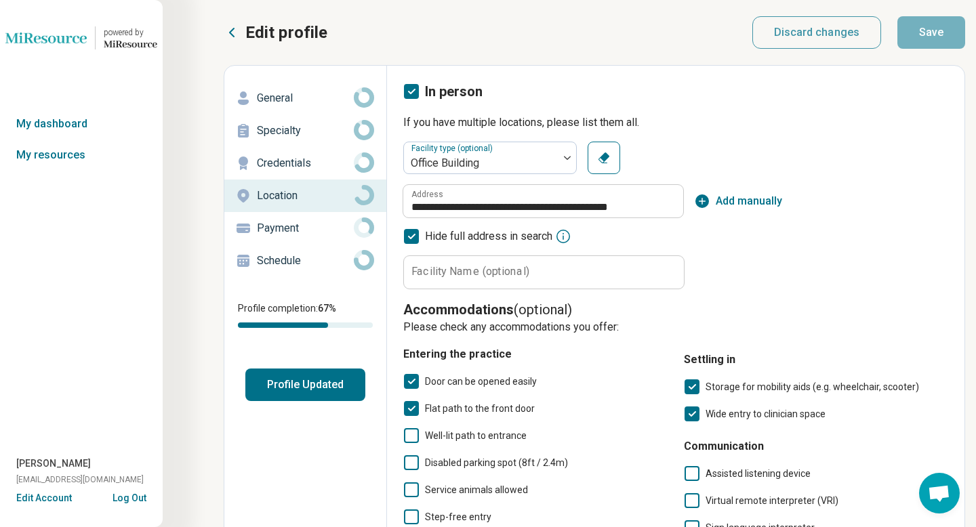
click at [294, 227] on p "Payment" at bounding box center [305, 228] width 97 height 16
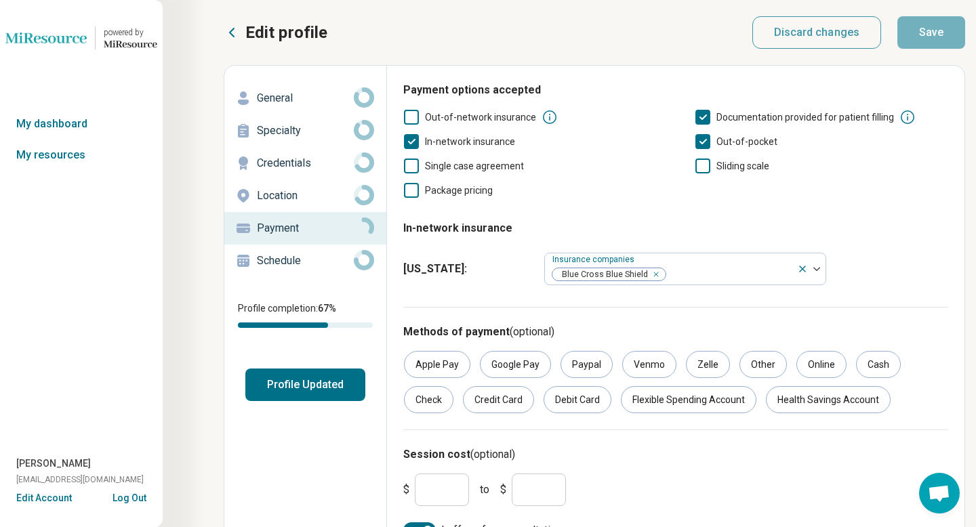
click at [546, 117] on icon at bounding box center [550, 117] width 16 height 16
click at [604, 40] on div "Edit profile Discard changes Save" at bounding box center [595, 32] width 742 height 33
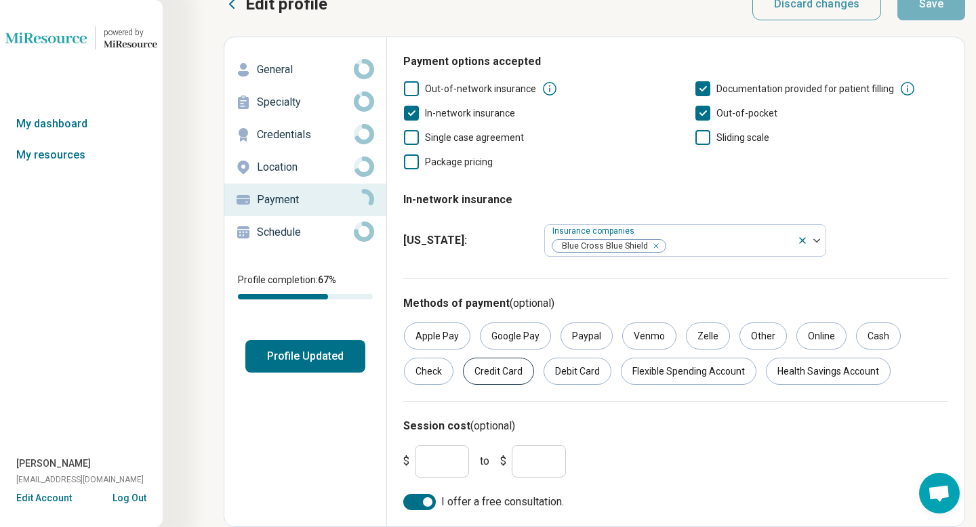
click at [491, 378] on div "Credit Card" at bounding box center [498, 371] width 71 height 27
click at [570, 373] on div "Debit Card" at bounding box center [578, 371] width 68 height 27
click at [661, 376] on div "Flexible Spending Account" at bounding box center [689, 371] width 136 height 27
click at [784, 376] on div "Health Savings Account" at bounding box center [828, 371] width 125 height 27
click at [822, 328] on div "Online" at bounding box center [822, 336] width 50 height 27
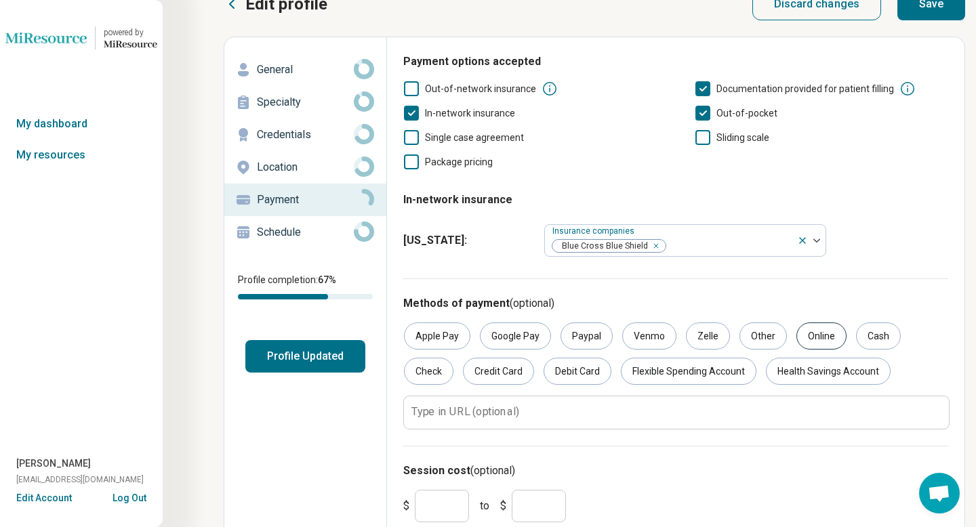
click at [822, 328] on div "Online" at bounding box center [822, 336] width 50 height 27
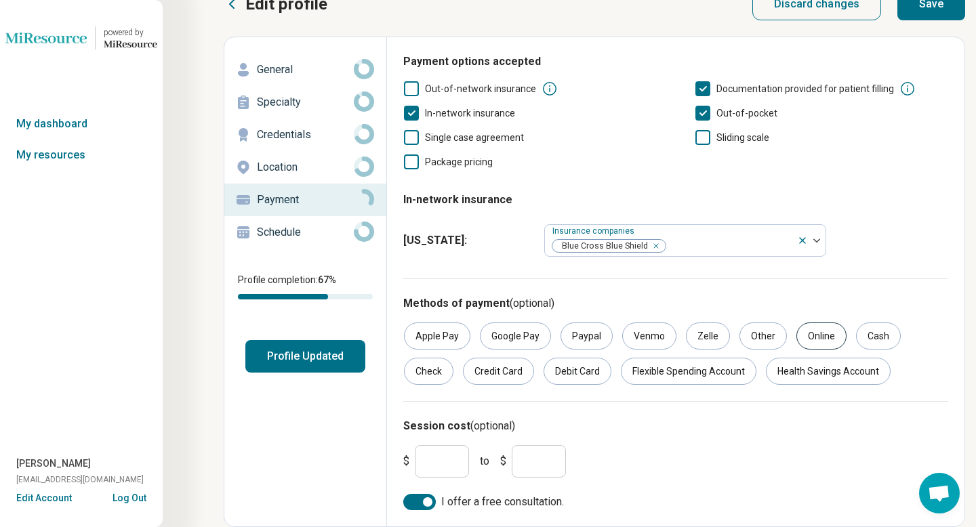
scroll to position [0, 0]
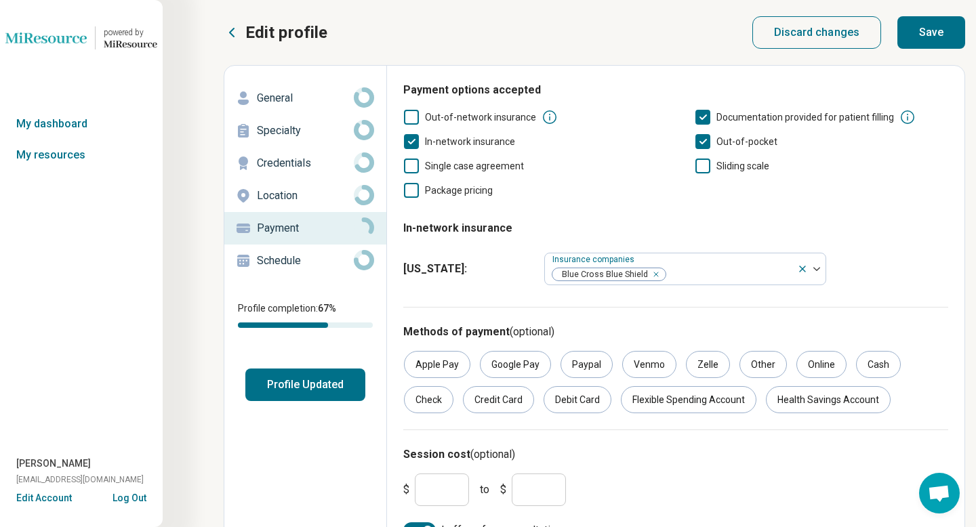
click at [927, 37] on button "Save" at bounding box center [932, 32] width 68 height 33
click at [284, 263] on p "Schedule" at bounding box center [305, 261] width 97 height 16
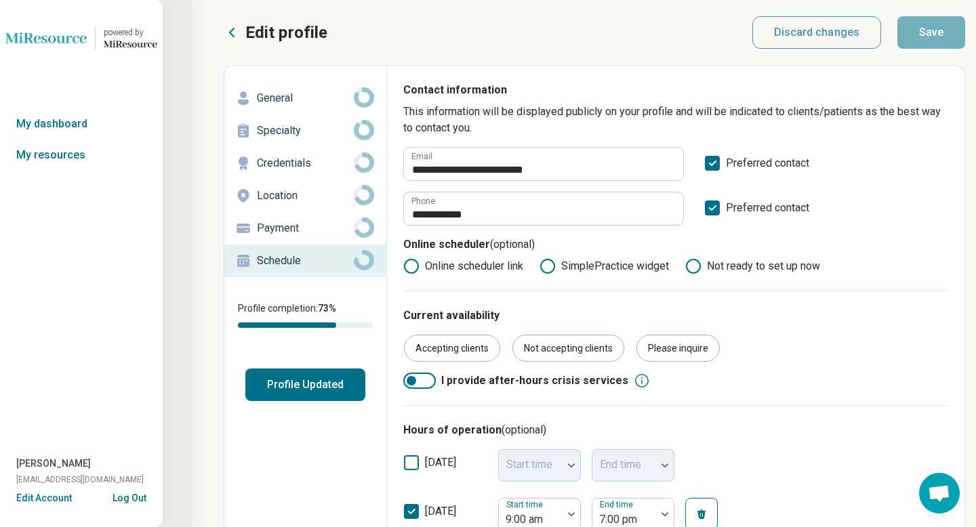
click at [290, 99] on p "General" at bounding box center [305, 98] width 97 height 16
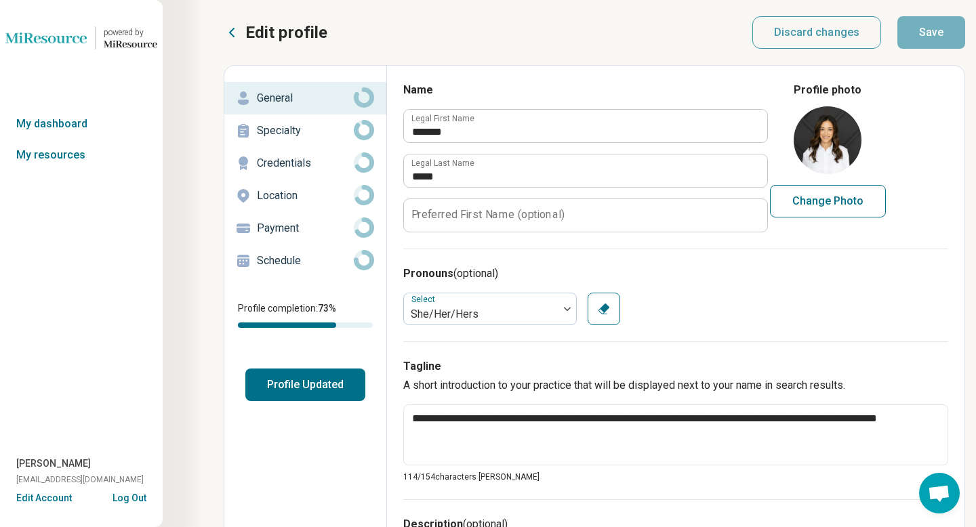
click at [288, 130] on p "Specialty" at bounding box center [305, 131] width 97 height 16
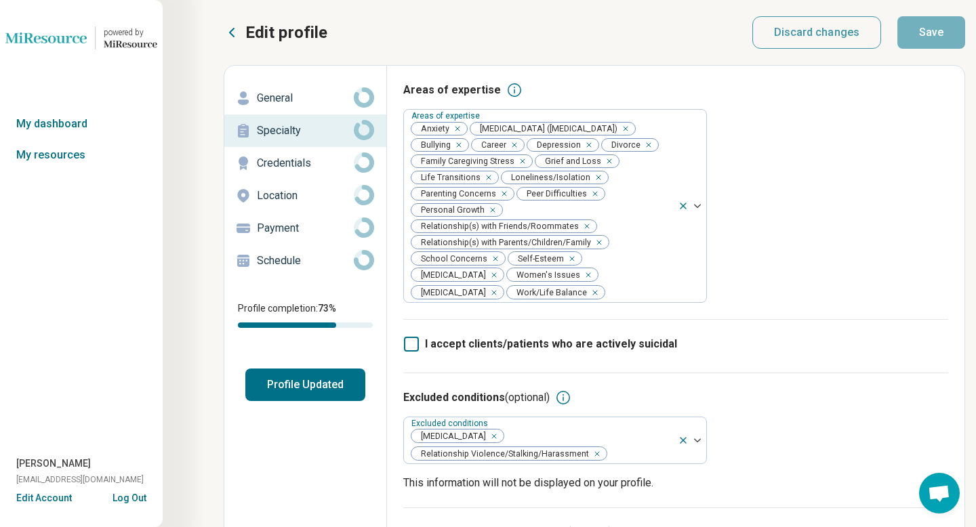
click at [287, 166] on p "Credentials" at bounding box center [305, 163] width 97 height 16
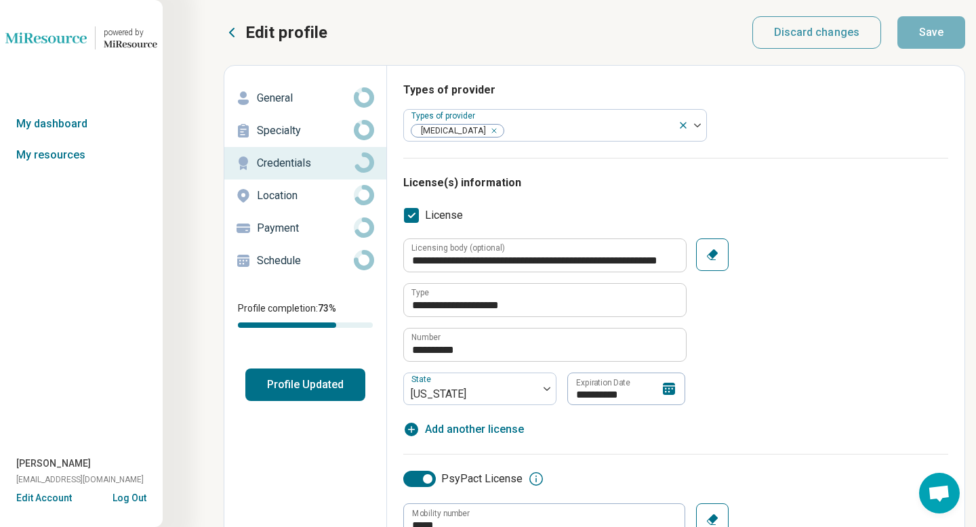
click at [317, 393] on button "Profile Updated" at bounding box center [305, 385] width 120 height 33
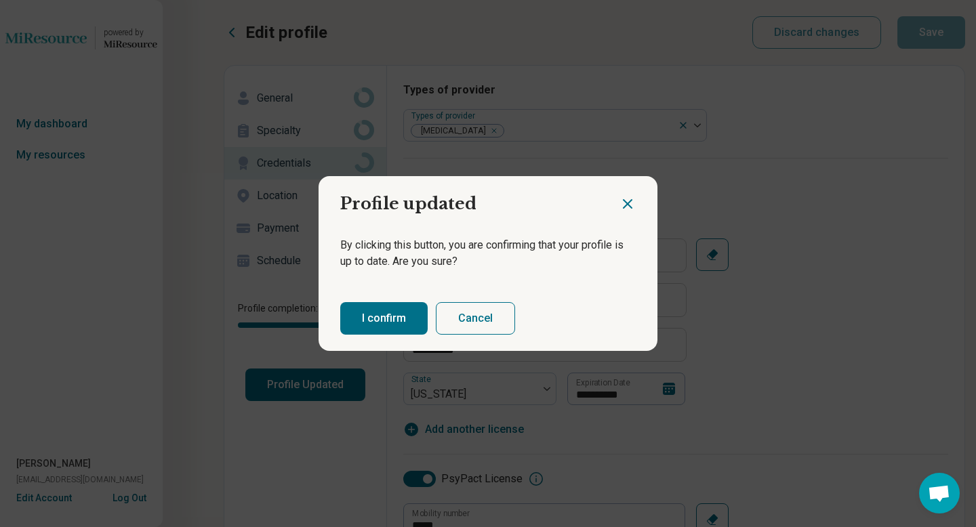
click at [390, 316] on button "I confirm" at bounding box center [383, 318] width 87 height 33
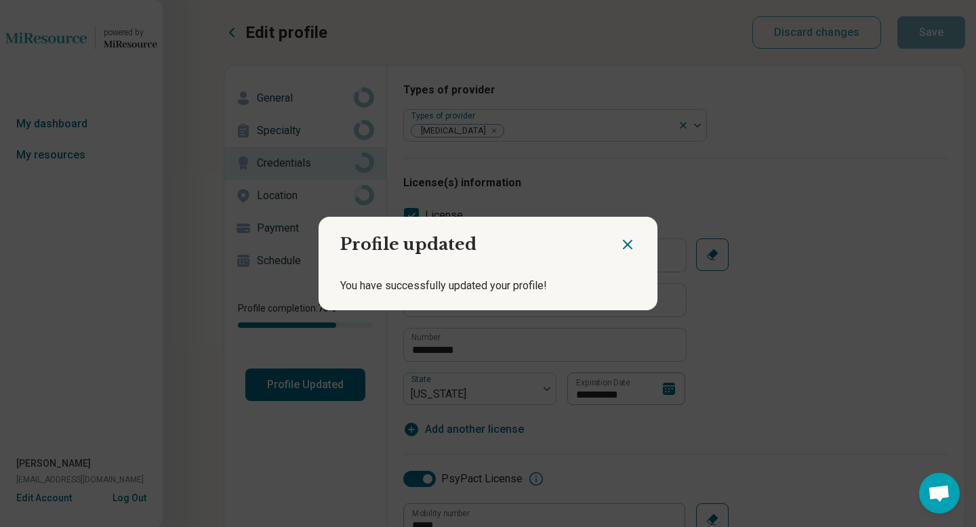
click at [628, 242] on icon "Close dialog" at bounding box center [628, 245] width 16 height 16
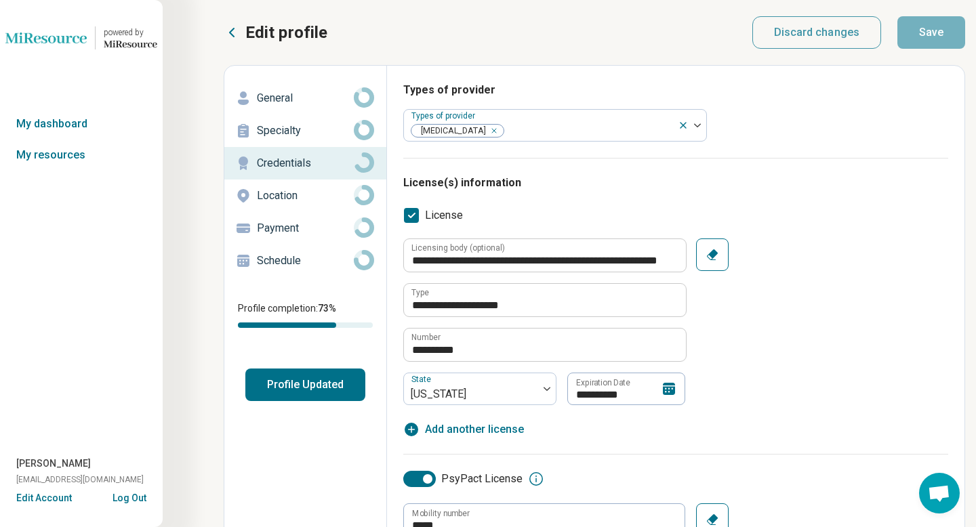
click at [231, 33] on icon at bounding box center [232, 32] width 4 height 8
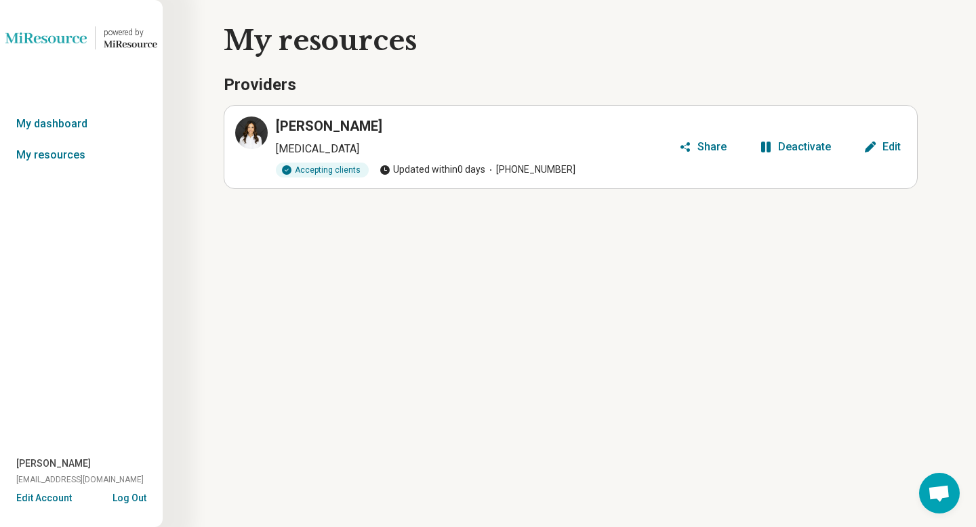
click at [894, 146] on div "Edit" at bounding box center [892, 147] width 18 height 11
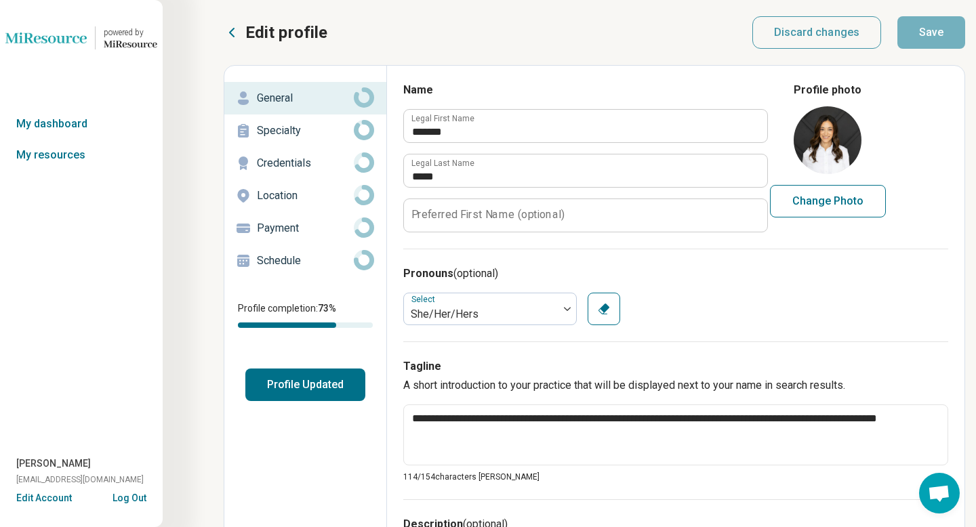
click at [264, 128] on p "Specialty" at bounding box center [305, 131] width 97 height 16
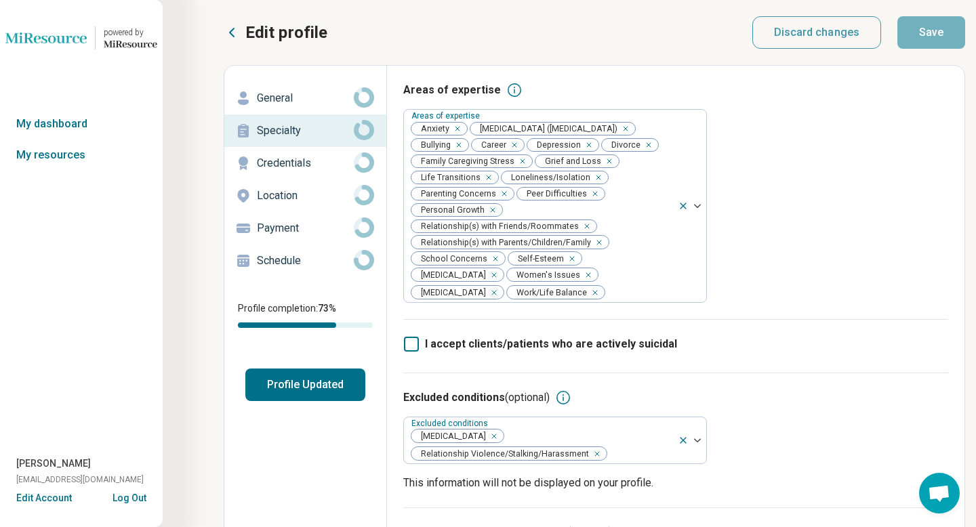
click at [286, 161] on p "Credentials" at bounding box center [305, 163] width 97 height 16
type textarea "*"
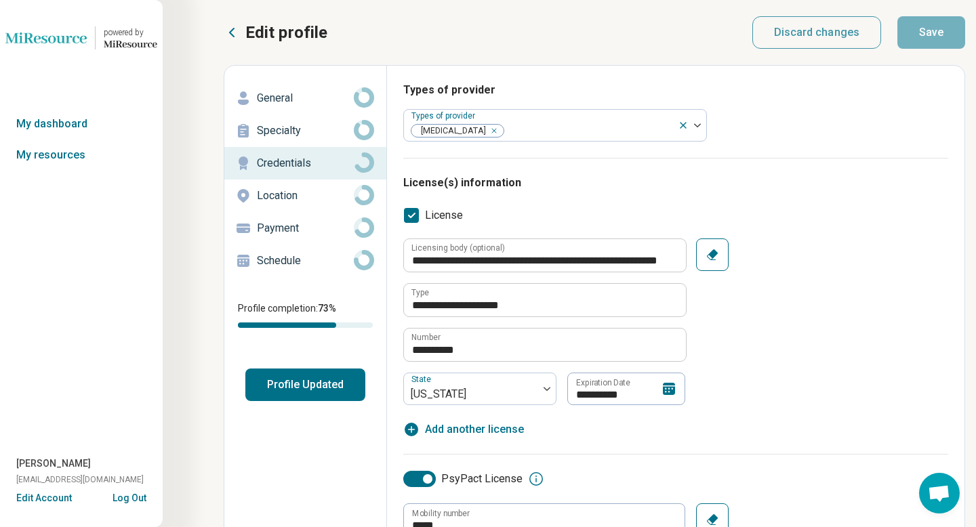
click at [286, 196] on p "Location" at bounding box center [305, 196] width 97 height 16
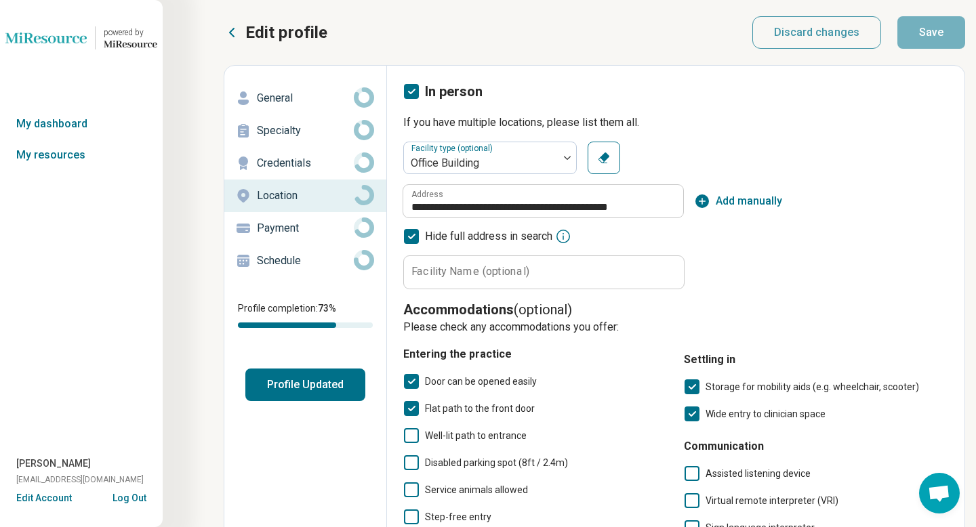
click at [298, 224] on p "Payment" at bounding box center [305, 228] width 97 height 16
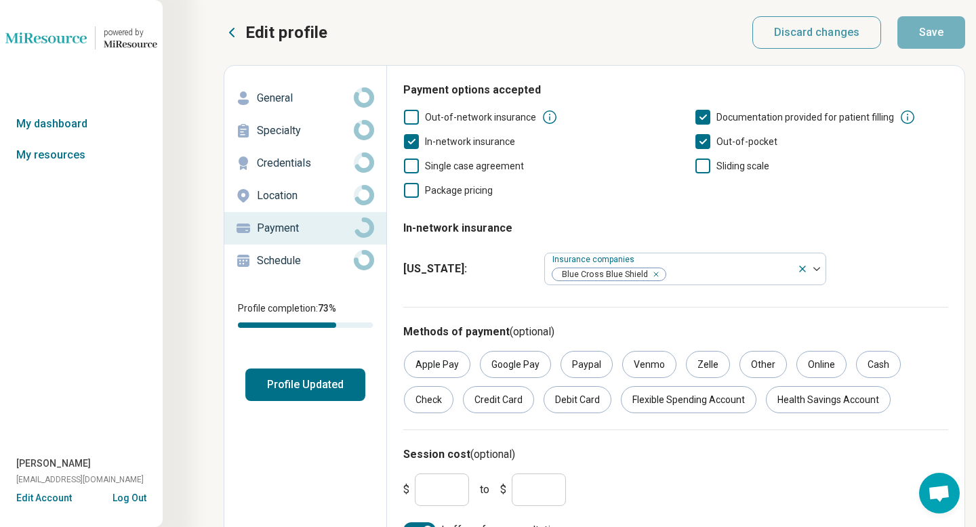
click at [296, 191] on p "Location" at bounding box center [305, 196] width 97 height 16
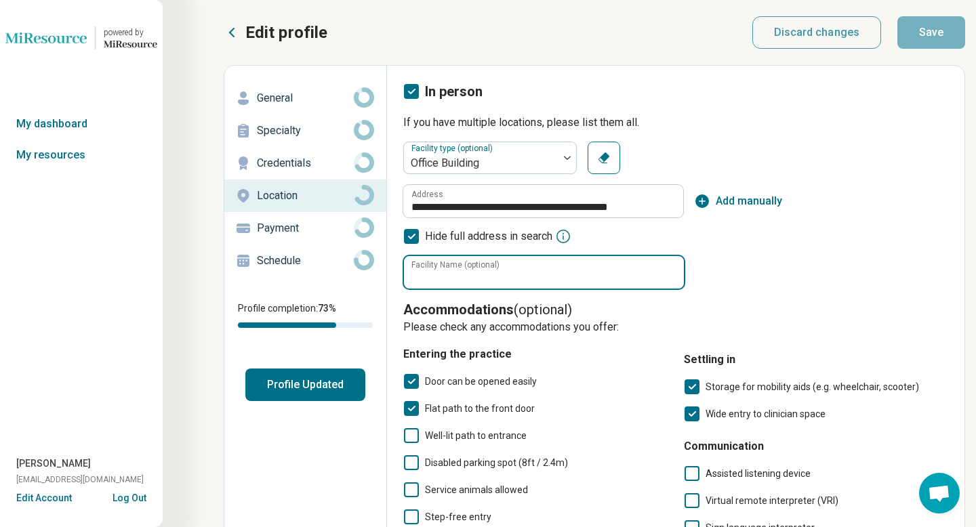
click at [506, 280] on input "Facility Name (optional)" at bounding box center [544, 272] width 280 height 33
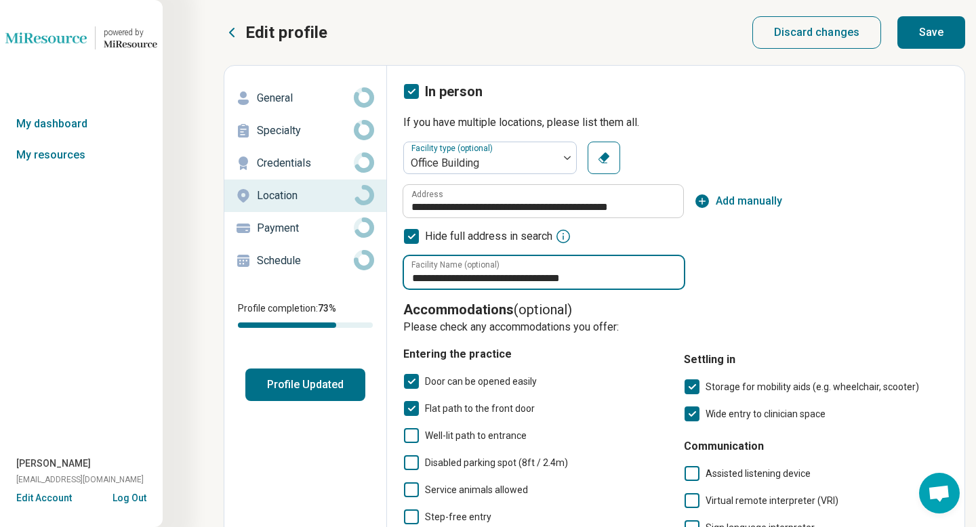
type input "**********"
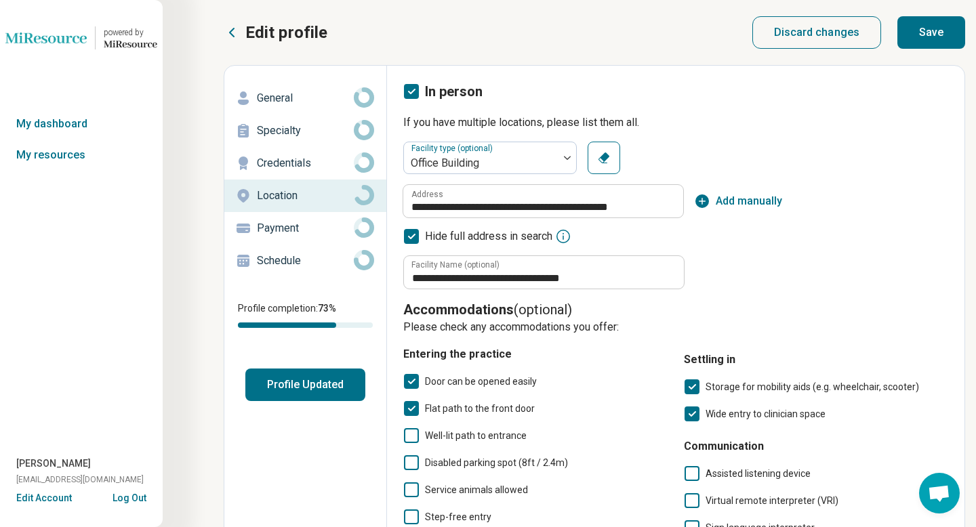
click at [930, 39] on button "Save" at bounding box center [932, 32] width 68 height 33
click at [306, 226] on p "Payment" at bounding box center [305, 228] width 97 height 16
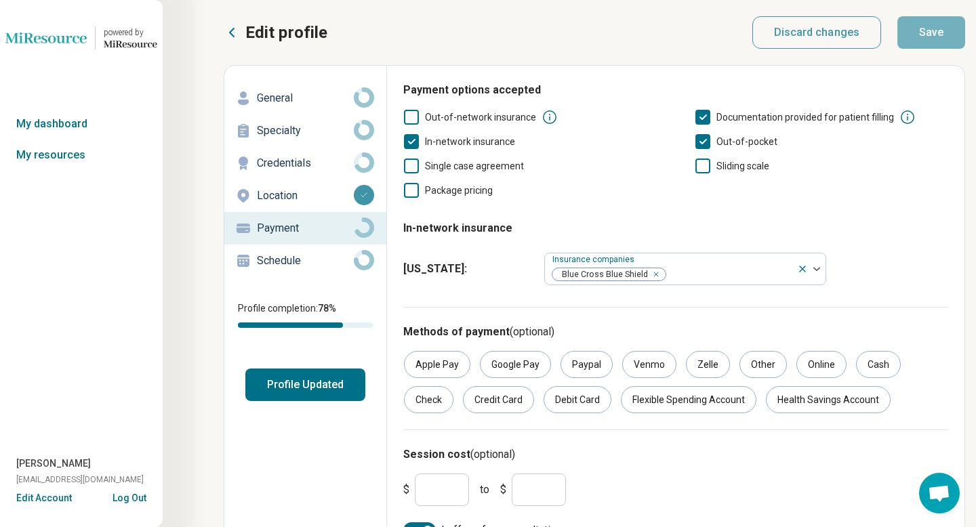
click at [290, 258] on p "Schedule" at bounding box center [305, 261] width 97 height 16
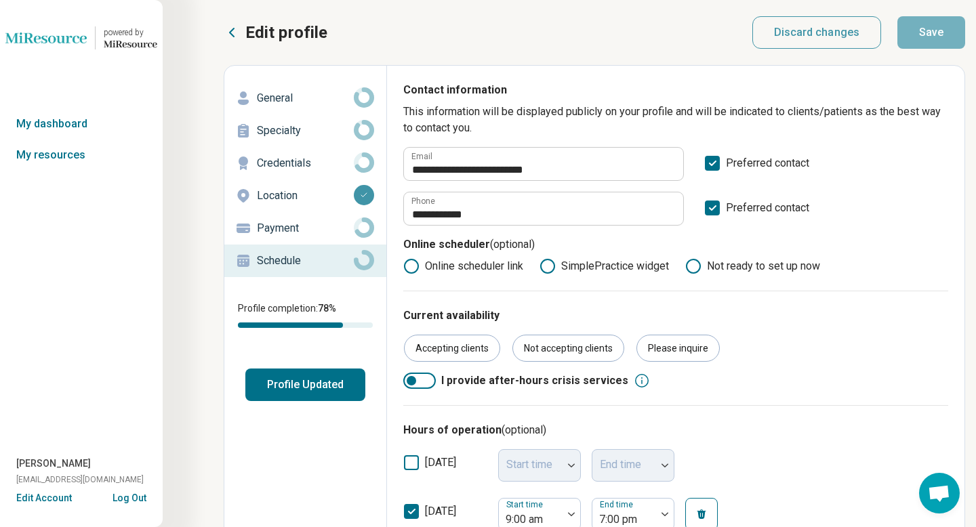
click at [552, 266] on icon at bounding box center [548, 266] width 16 height 16
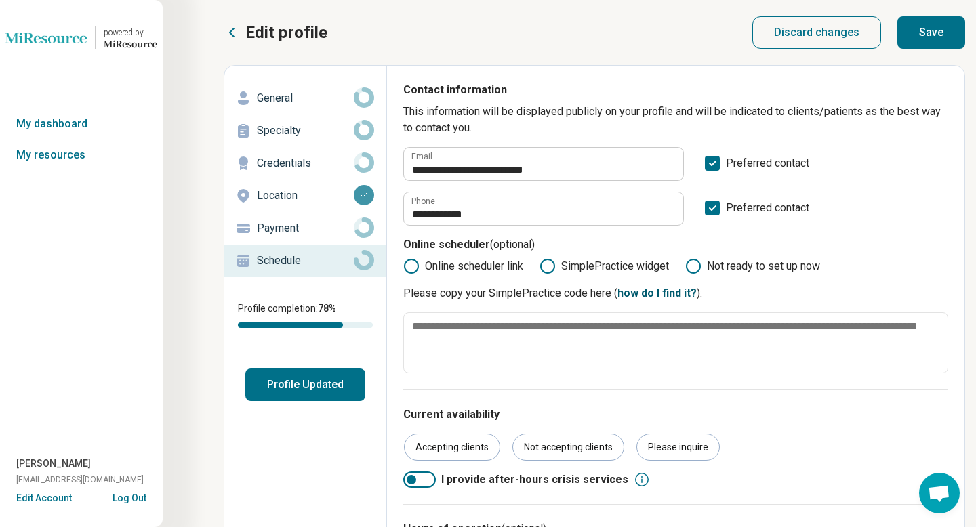
click at [651, 294] on link "how do I find it?" at bounding box center [657, 293] width 79 height 13
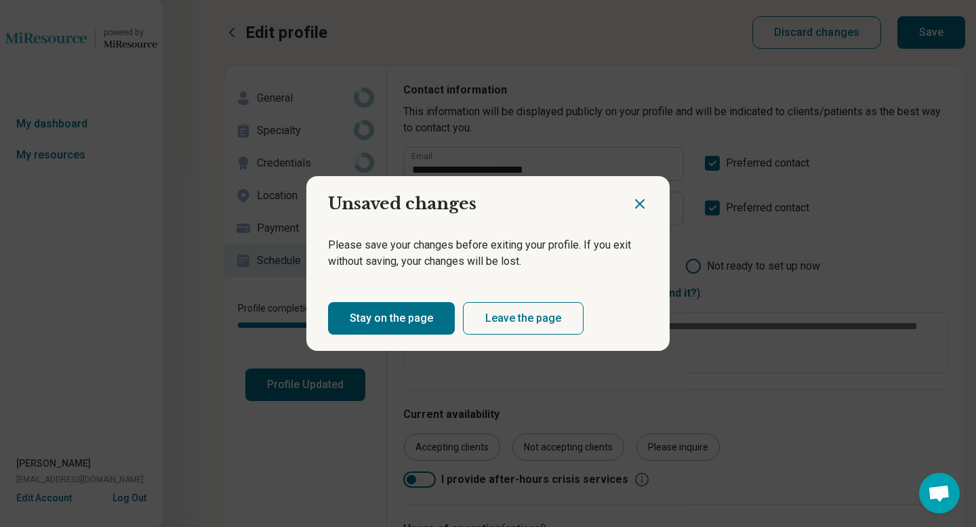
click at [399, 313] on button "Stay on the page" at bounding box center [391, 318] width 127 height 33
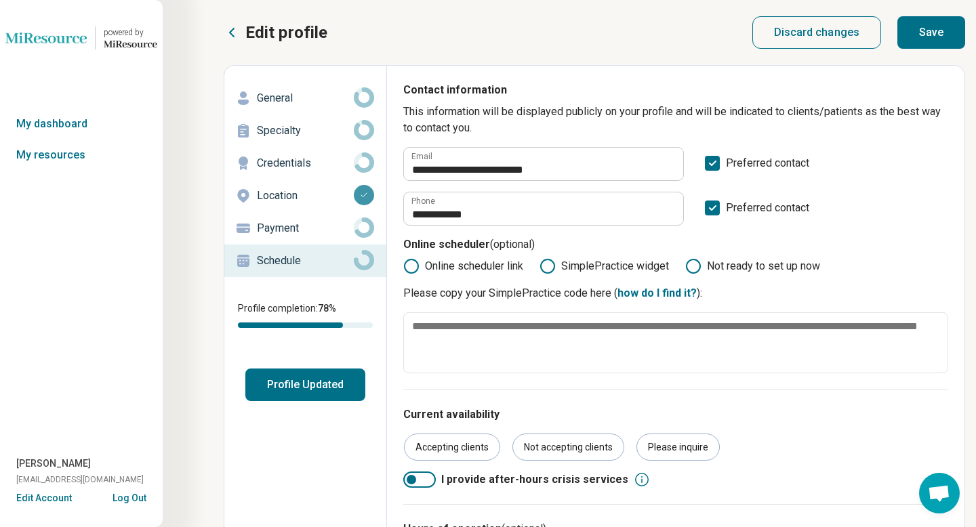
click at [933, 34] on button "Save" at bounding box center [932, 32] width 68 height 33
type textarea "*"
click at [668, 296] on link "how do I find it?" at bounding box center [657, 293] width 79 height 13
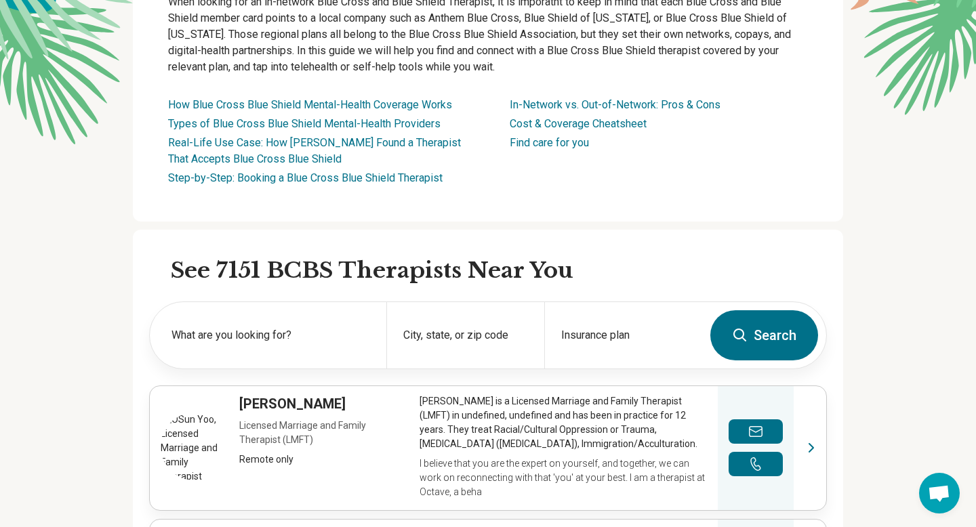
scroll to position [205, 0]
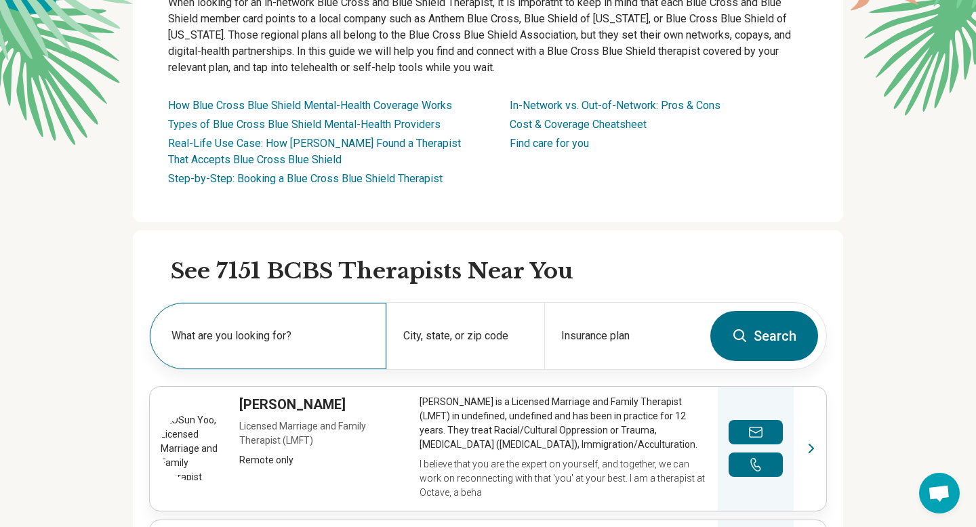
click at [266, 332] on label "What are you looking for?" at bounding box center [271, 336] width 199 height 16
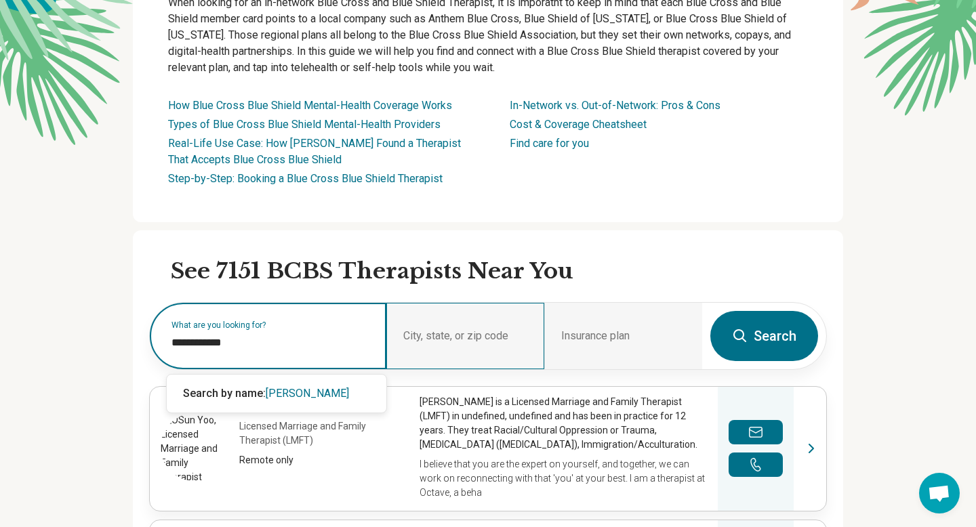
type input "**********"
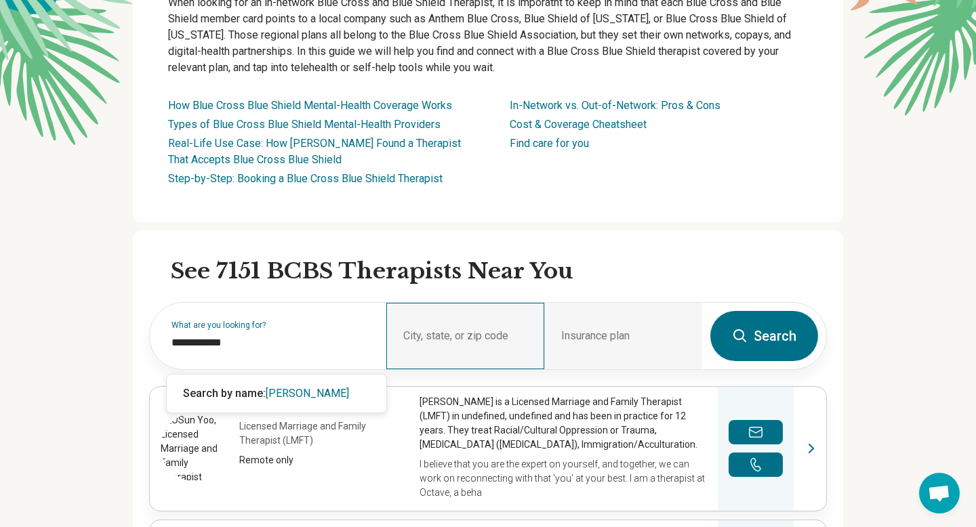
click at [461, 336] on div "City, state, or zip code" at bounding box center [465, 336] width 158 height 66
click at [413, 336] on div "City, state, or zip code" at bounding box center [465, 336] width 158 height 66
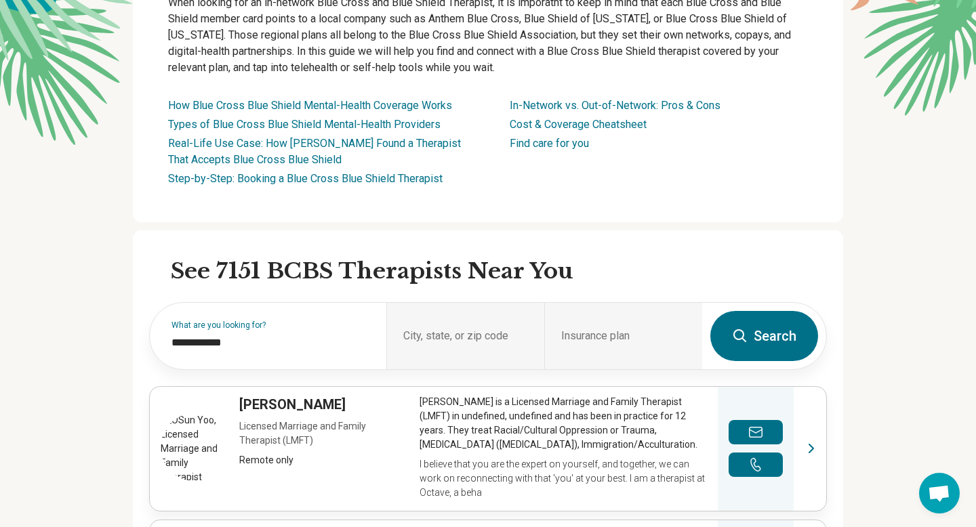
click at [788, 337] on button "Search" at bounding box center [765, 336] width 108 height 50
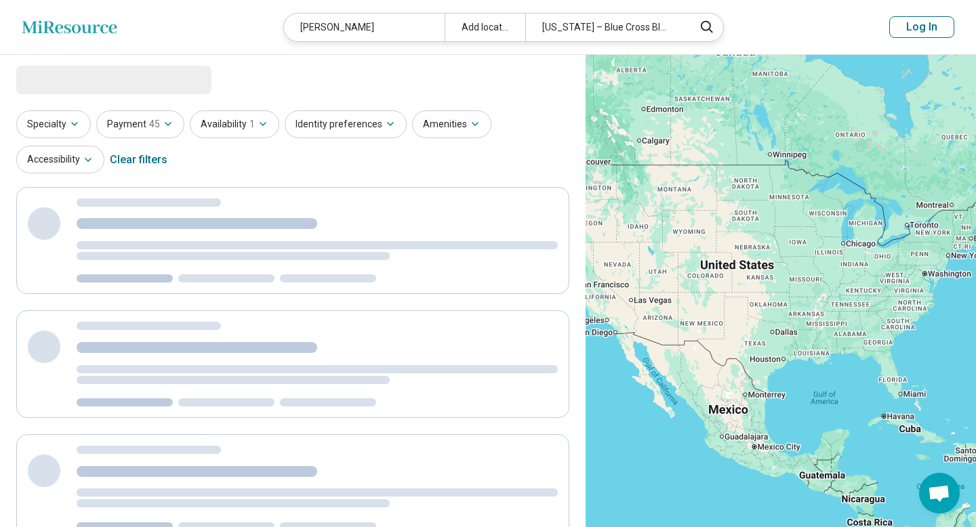
select select "***"
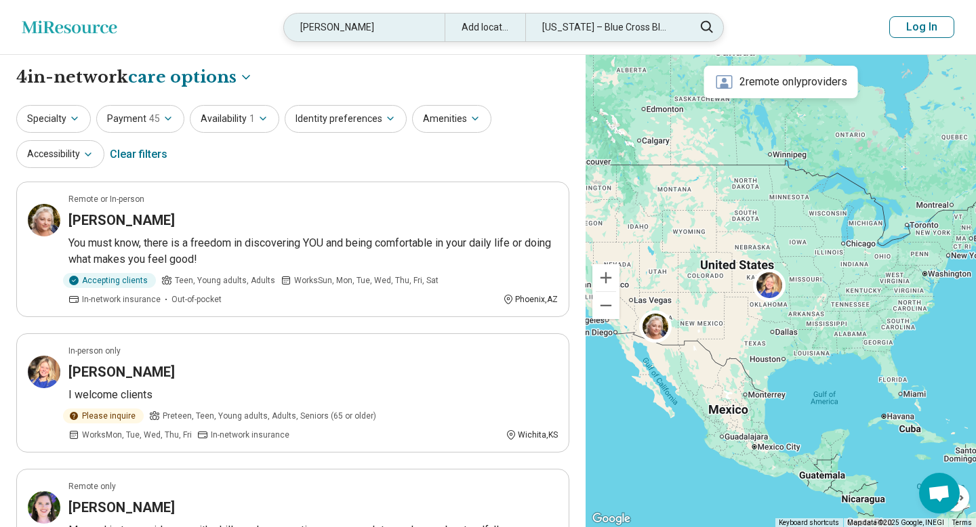
click at [584, 22] on div "[US_STATE] – Blue Cross Blue Shield" at bounding box center [605, 28] width 161 height 28
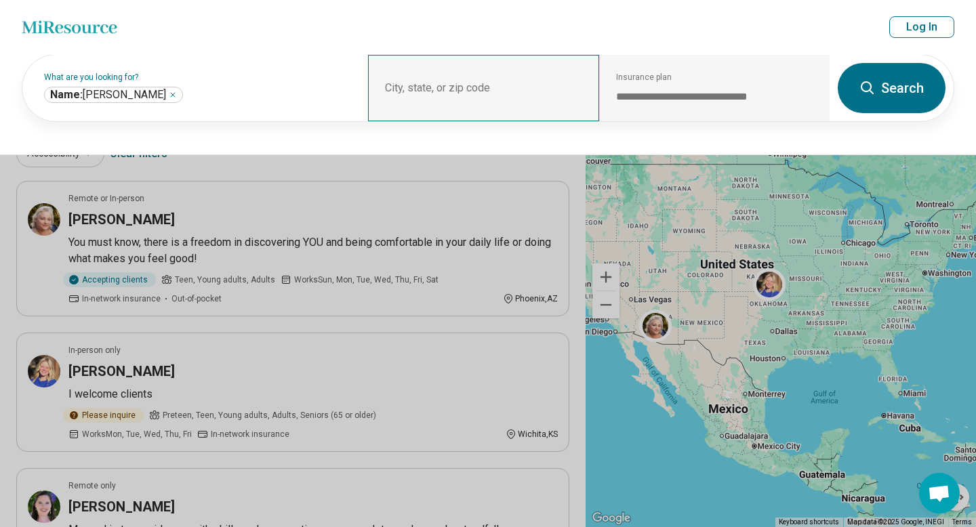
click at [388, 112] on div "City, state, or zip code" at bounding box center [483, 88] width 231 height 66
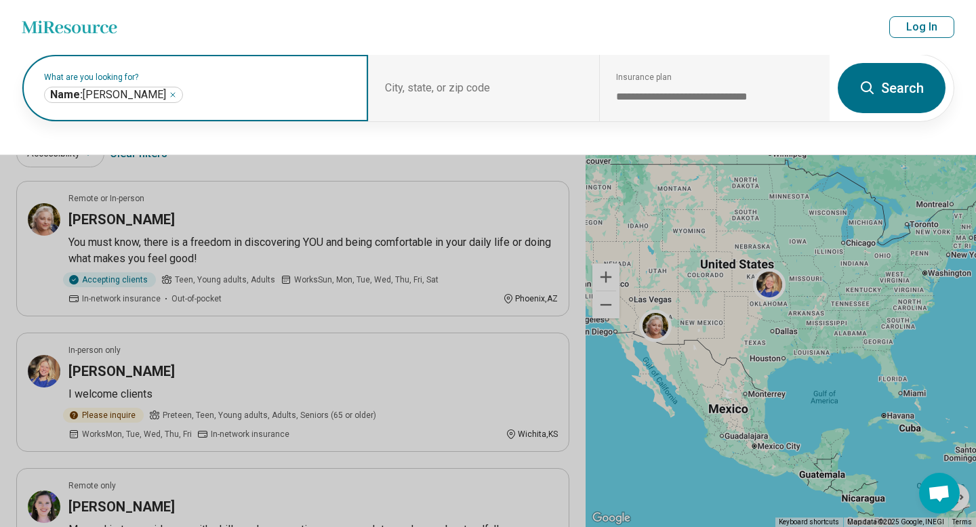
click at [169, 96] on icon "Remove" at bounding box center [173, 95] width 8 height 8
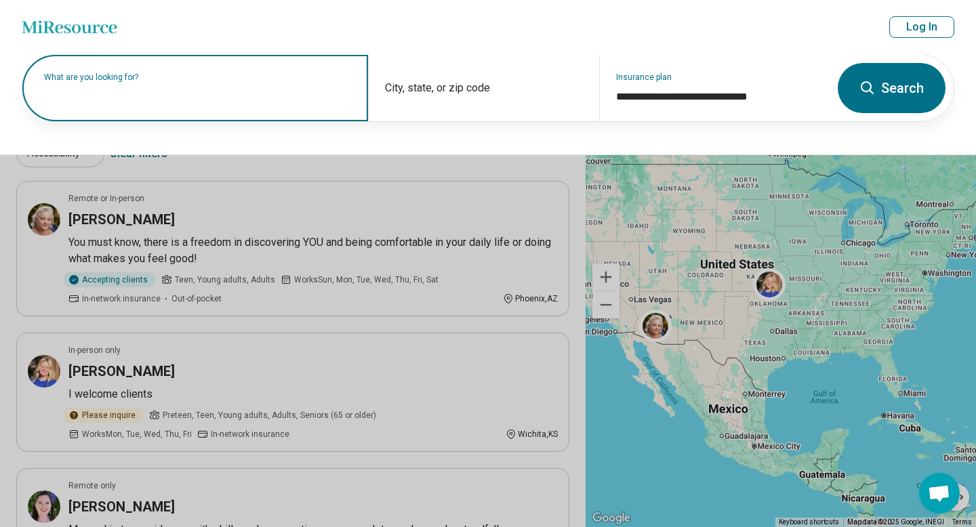
click at [230, 97] on input "text" at bounding box center [198, 95] width 308 height 16
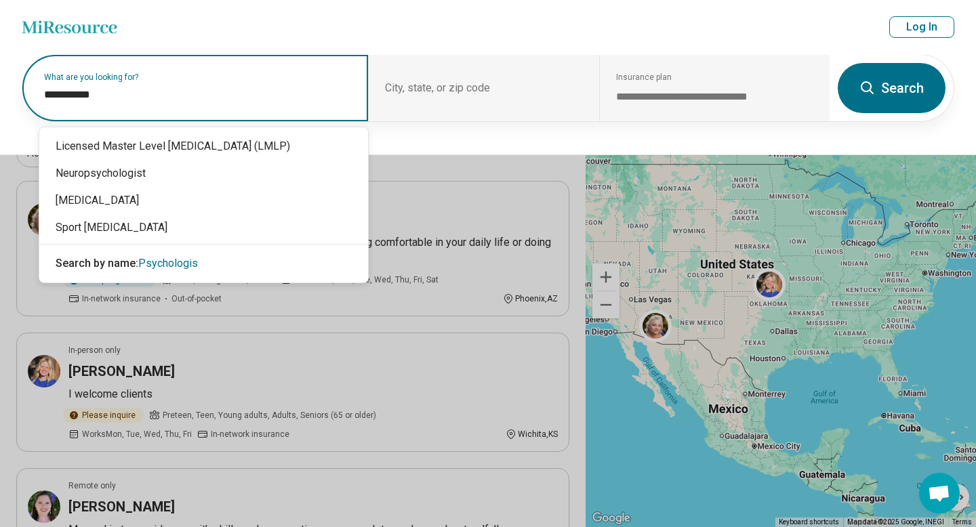
type input "**********"
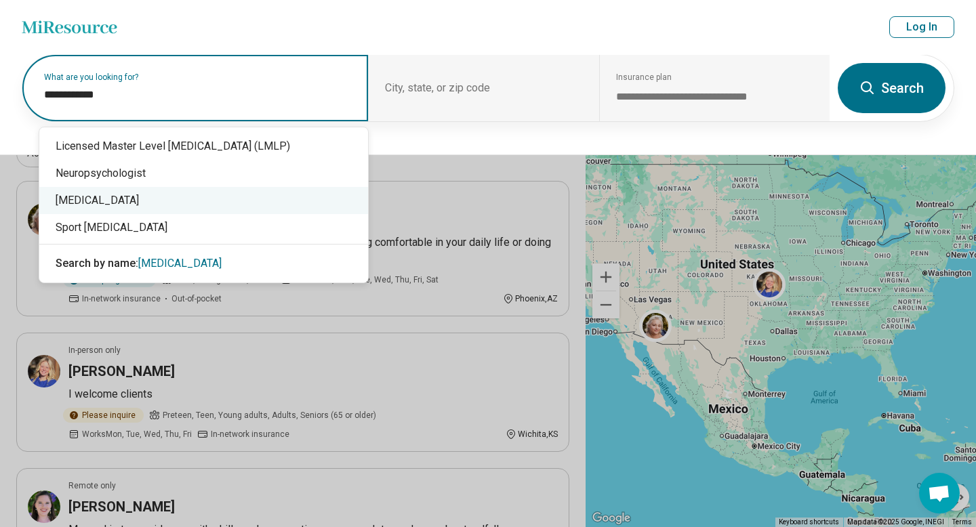
click at [190, 199] on div "[MEDICAL_DATA]" at bounding box center [203, 200] width 329 height 27
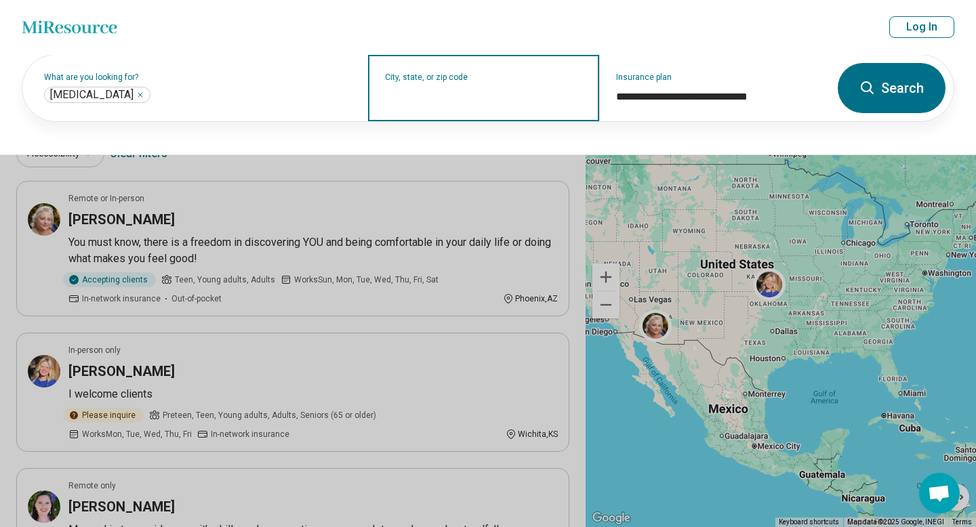
click at [414, 96] on input "City, state, or zip code" at bounding box center [483, 97] width 197 height 16
type input "*******"
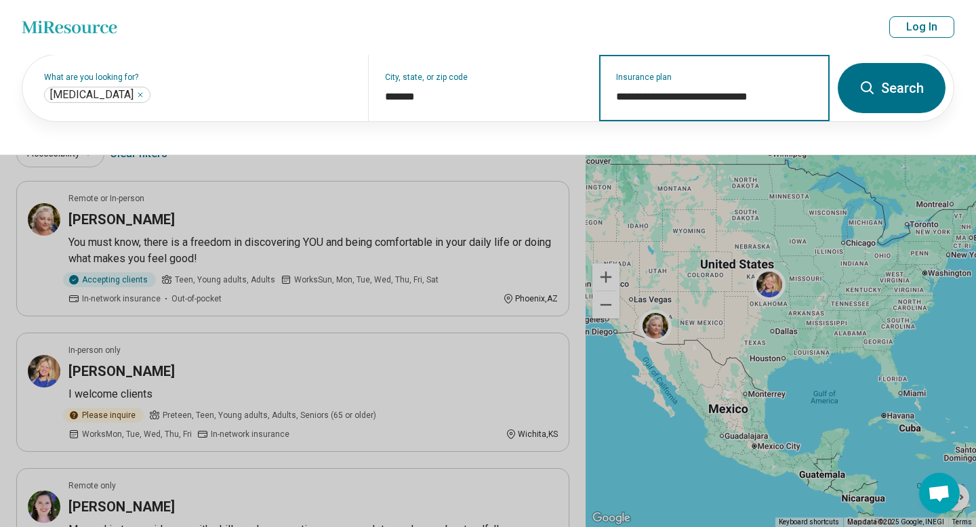
click at [670, 94] on input "**********" at bounding box center [714, 97] width 197 height 16
click at [784, 102] on input "**********" at bounding box center [714, 97] width 197 height 16
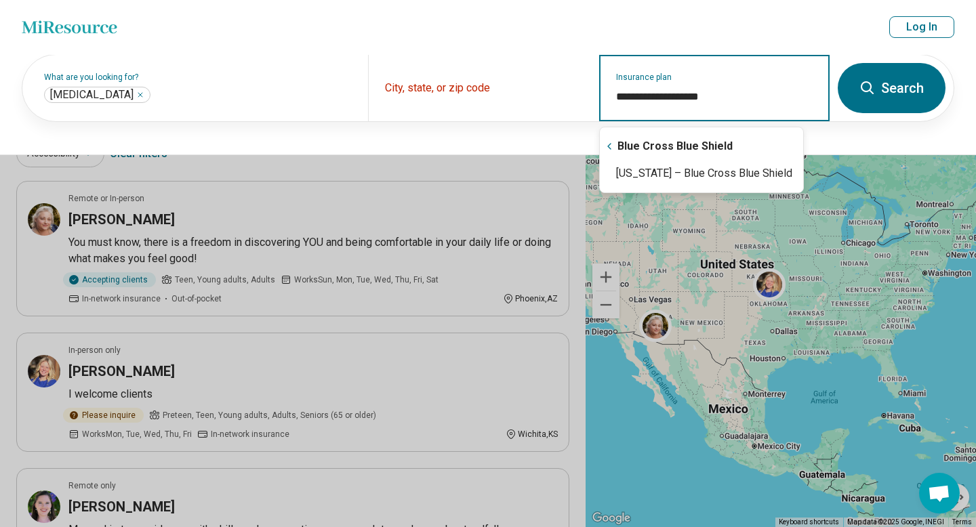
type input "**********"
click at [734, 148] on div "Blue Cross Blue Shield" at bounding box center [701, 146] width 203 height 27
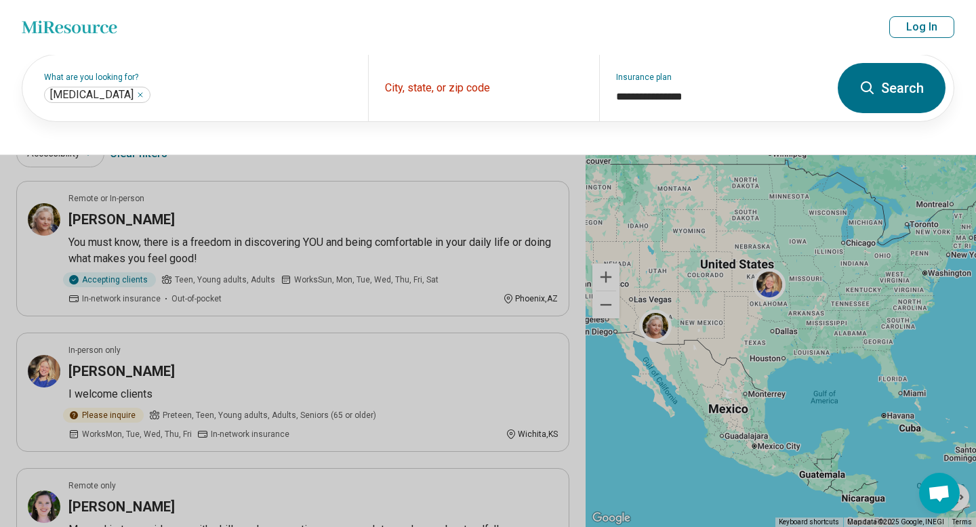
type input "**********"
click at [871, 85] on icon at bounding box center [867, 87] width 13 height 13
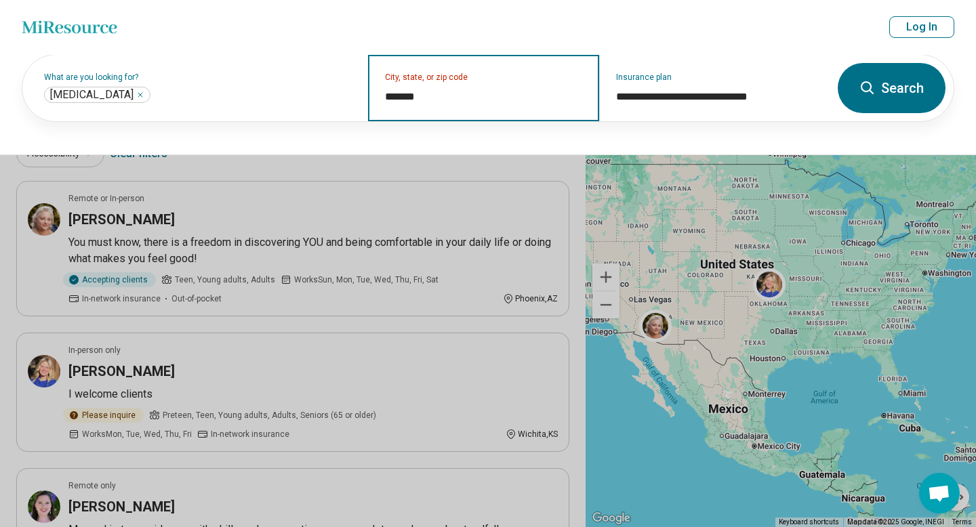
type input "*******"
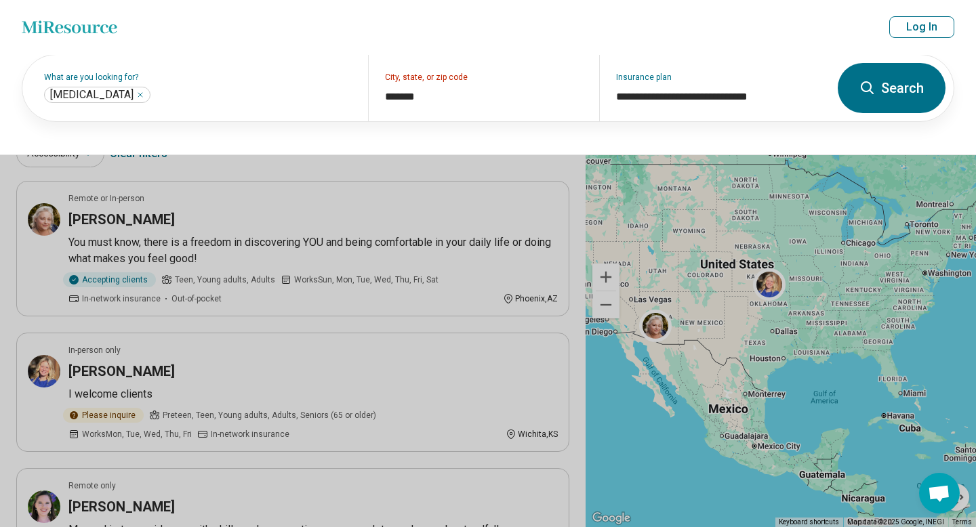
click at [759, 22] on header "Miresource logo [PERSON_NAME] Add location [US_STATE] – Blue Cross Blue Shield …" at bounding box center [488, 27] width 976 height 55
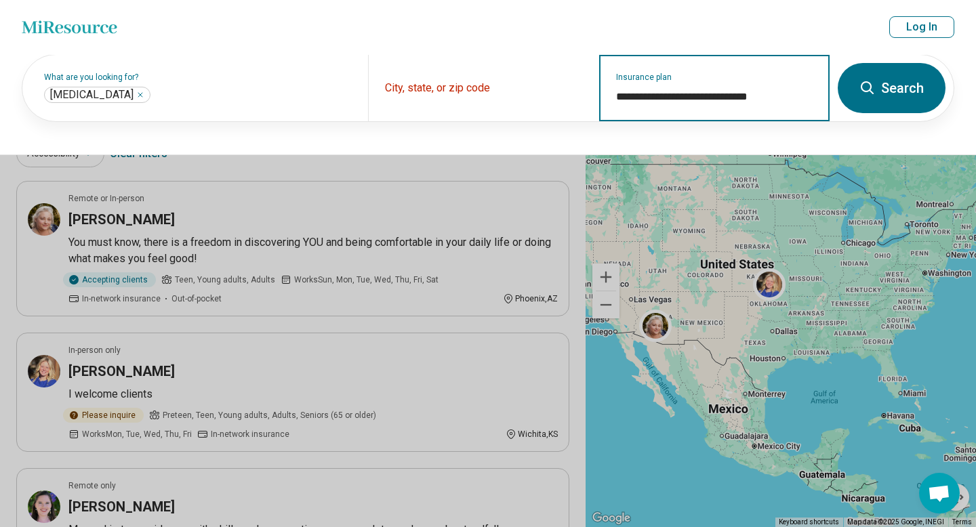
click at [654, 93] on input "**********" at bounding box center [714, 97] width 197 height 16
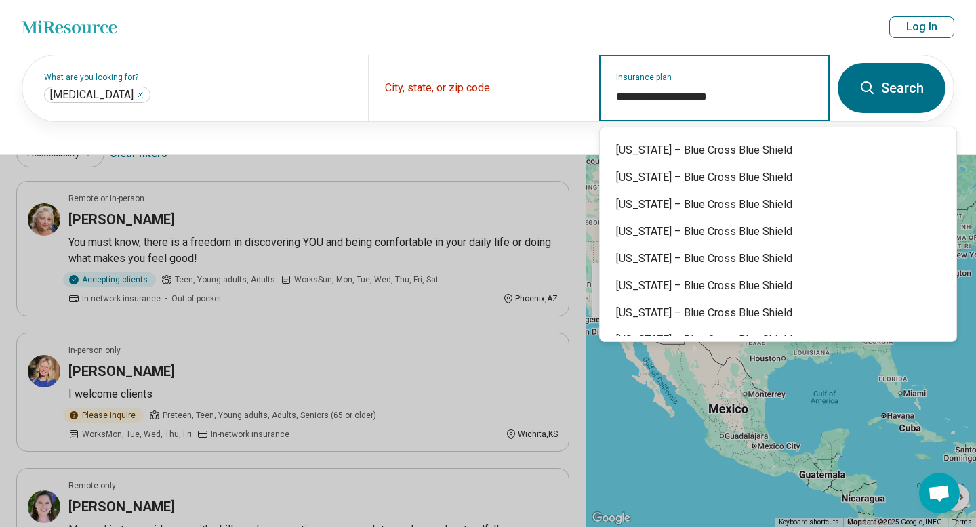
scroll to position [245, 0]
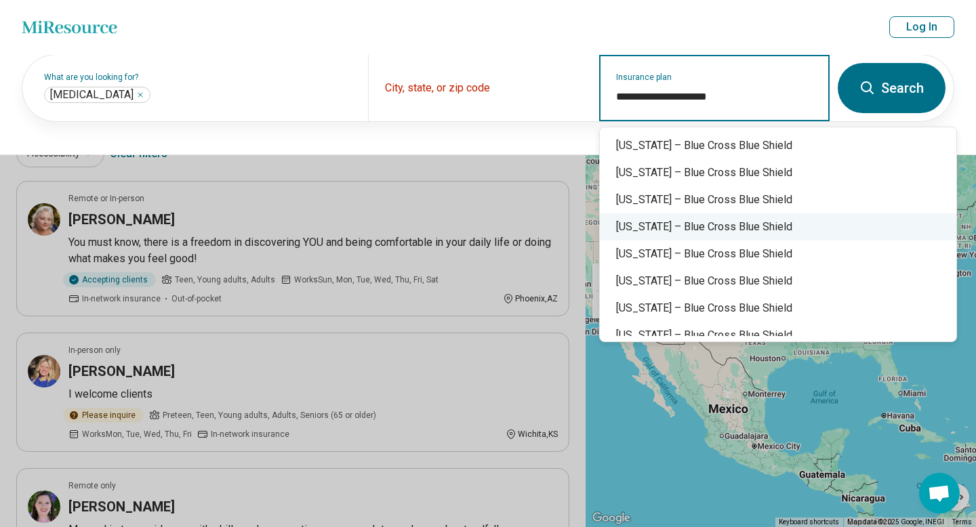
click at [719, 227] on div "[US_STATE] – Blue Cross Blue Shield" at bounding box center [778, 227] width 357 height 27
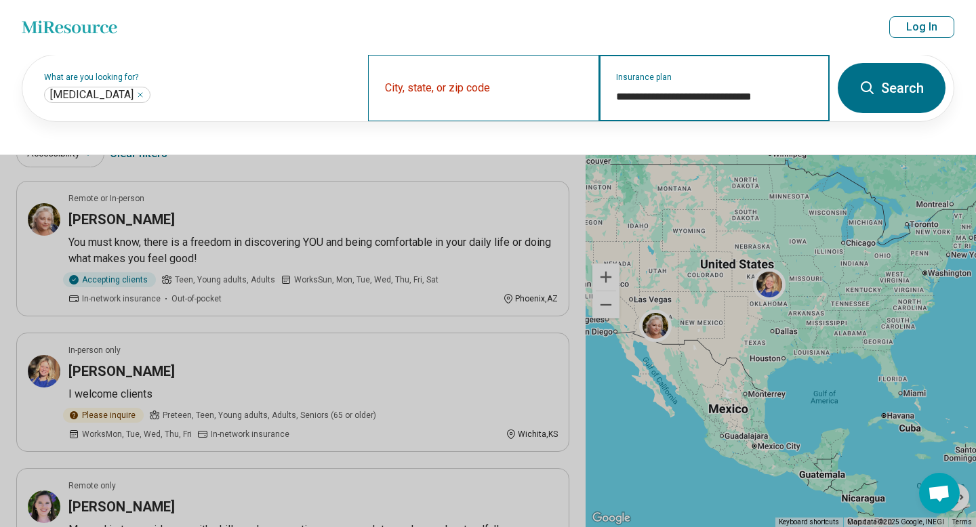
type input "**********"
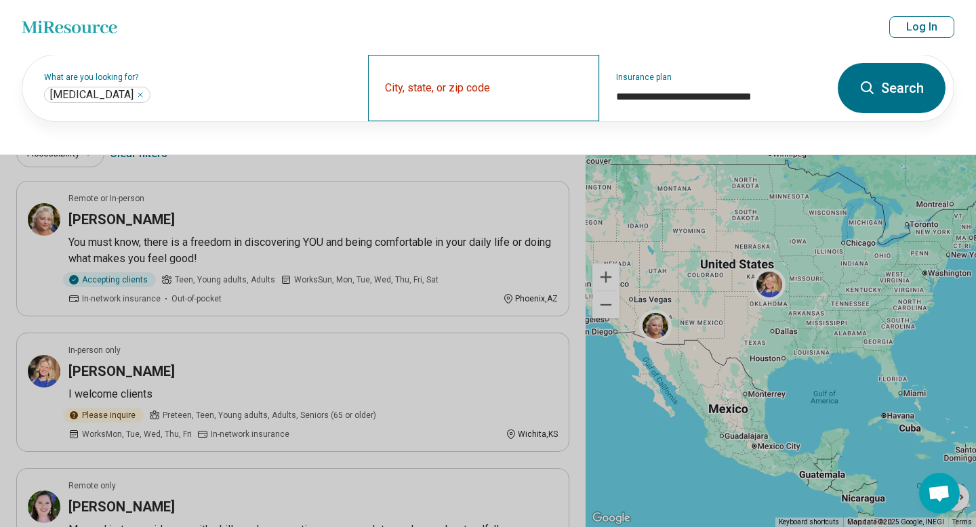
click at [405, 88] on div "City, state, or zip code" at bounding box center [483, 88] width 231 height 66
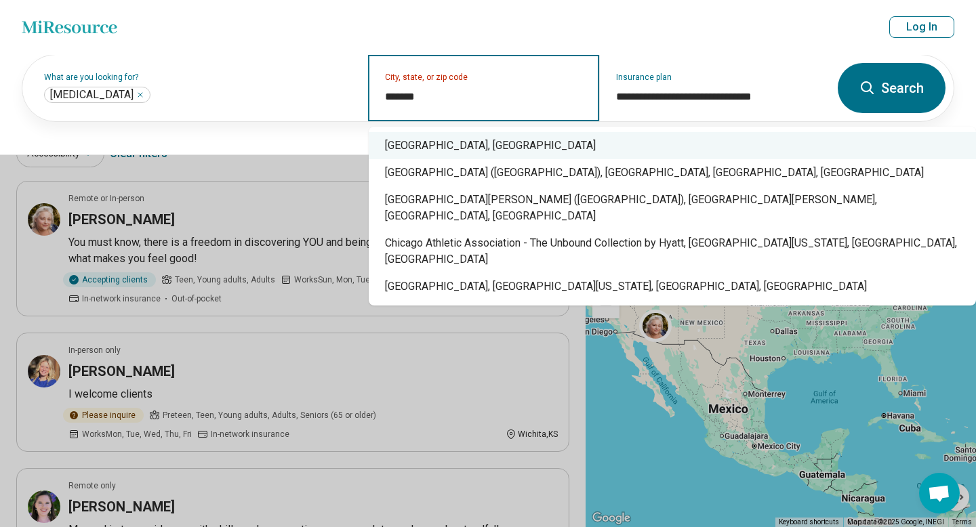
click at [414, 138] on div "[GEOGRAPHIC_DATA], [GEOGRAPHIC_DATA]" at bounding box center [672, 145] width 607 height 27
type input "**********"
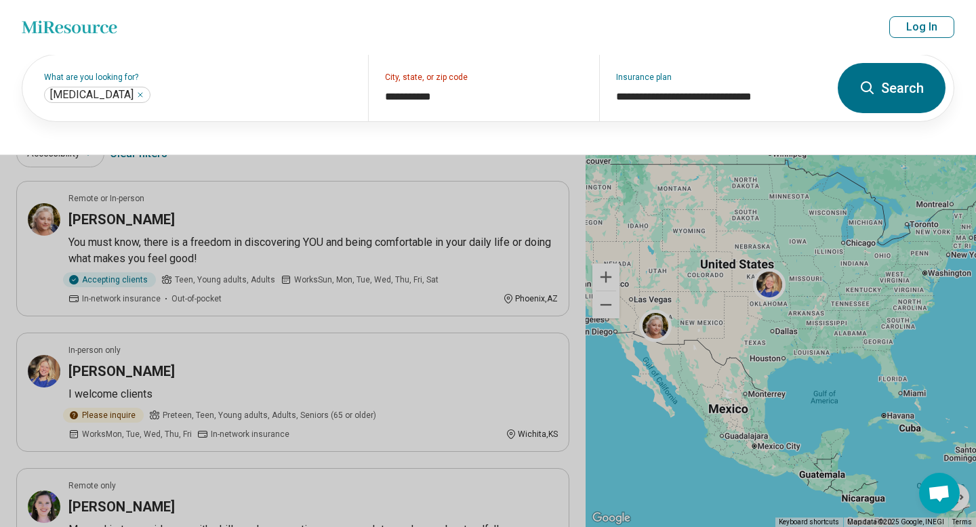
click at [881, 80] on button "Search" at bounding box center [892, 88] width 108 height 50
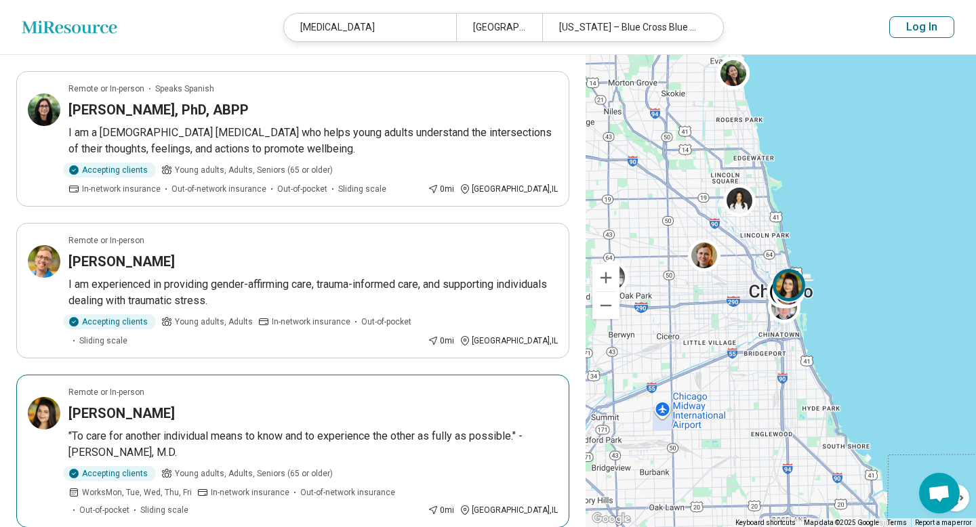
scroll to position [1315, 0]
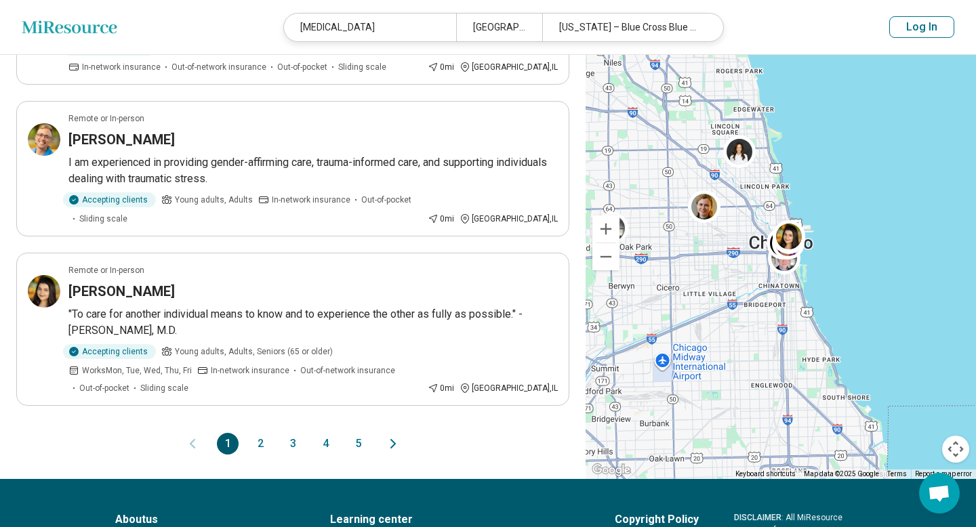
click at [262, 433] on button "2" at bounding box center [260, 444] width 22 height 22
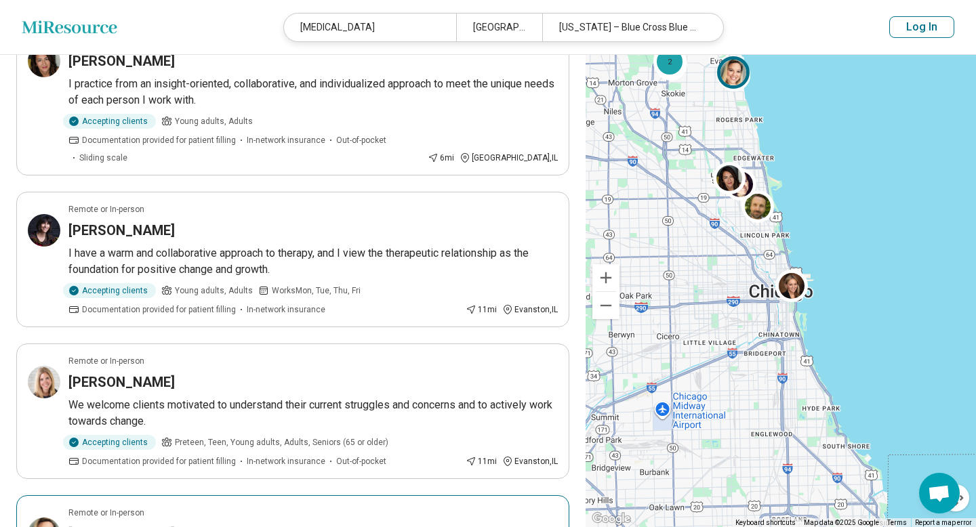
scroll to position [0, 0]
